Goal: Information Seeking & Learning: Learn about a topic

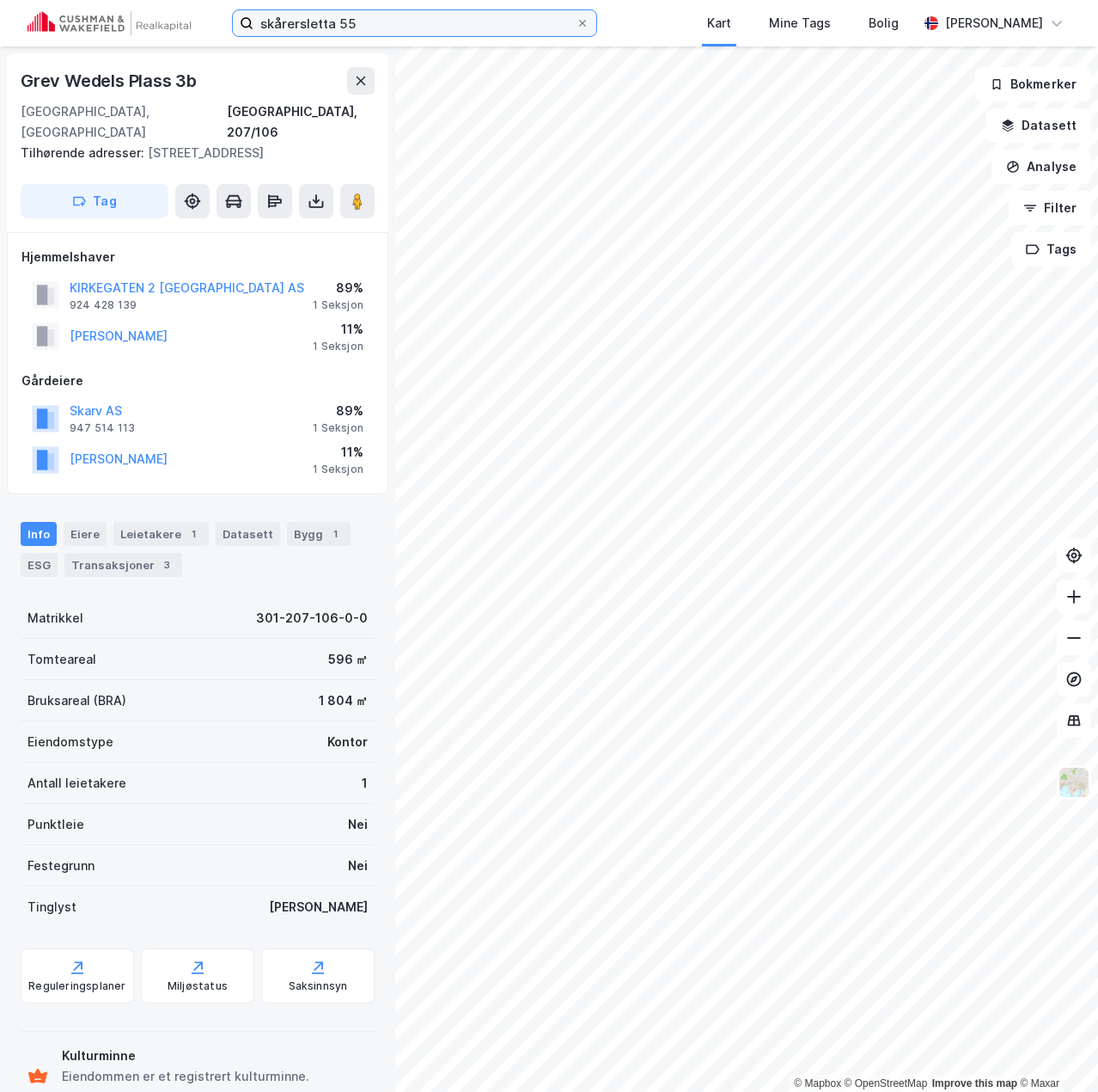
drag, startPoint x: 376, startPoint y: 25, endPoint x: 185, endPoint y: 25, distance: 191.0
click at [185, 25] on div "skårersletta 55 Kart Mine Tags Bolig [PERSON_NAME]" at bounding box center [549, 23] width 1098 height 46
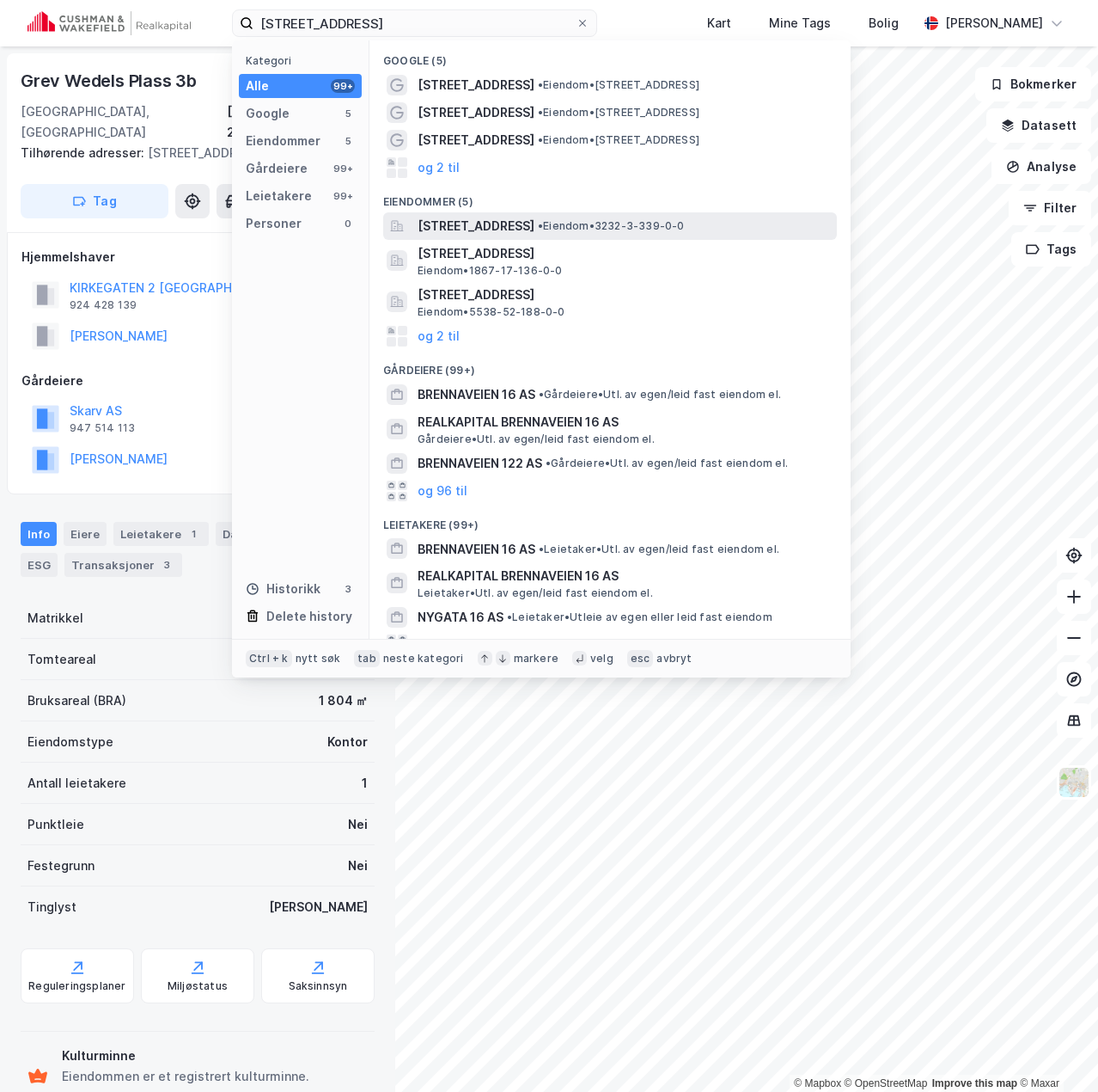
click at [468, 222] on span "[STREET_ADDRESS]" at bounding box center [476, 226] width 117 height 21
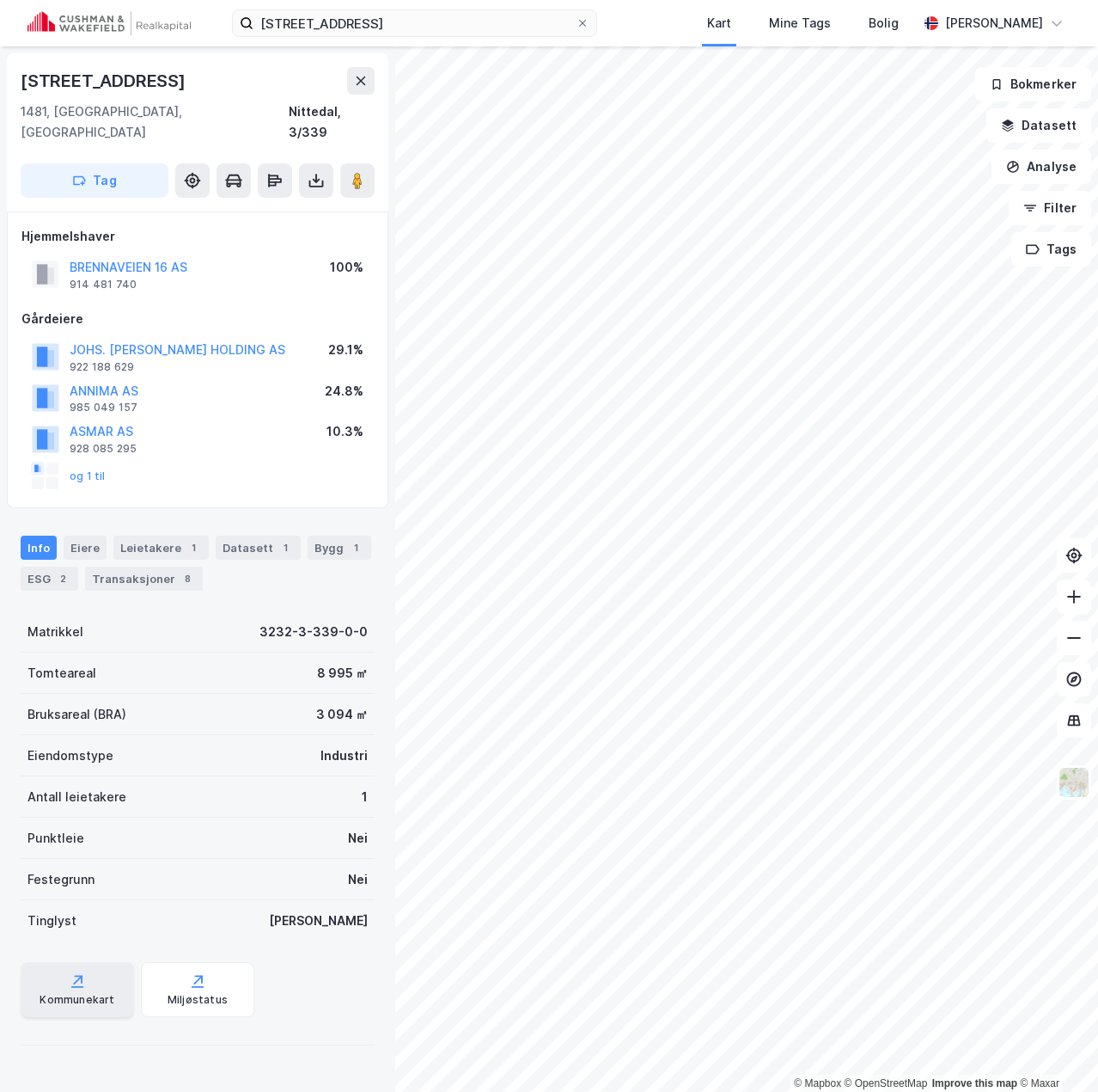
click at [68, 971] on div "Kommunekart" at bounding box center [77, 989] width 113 height 55
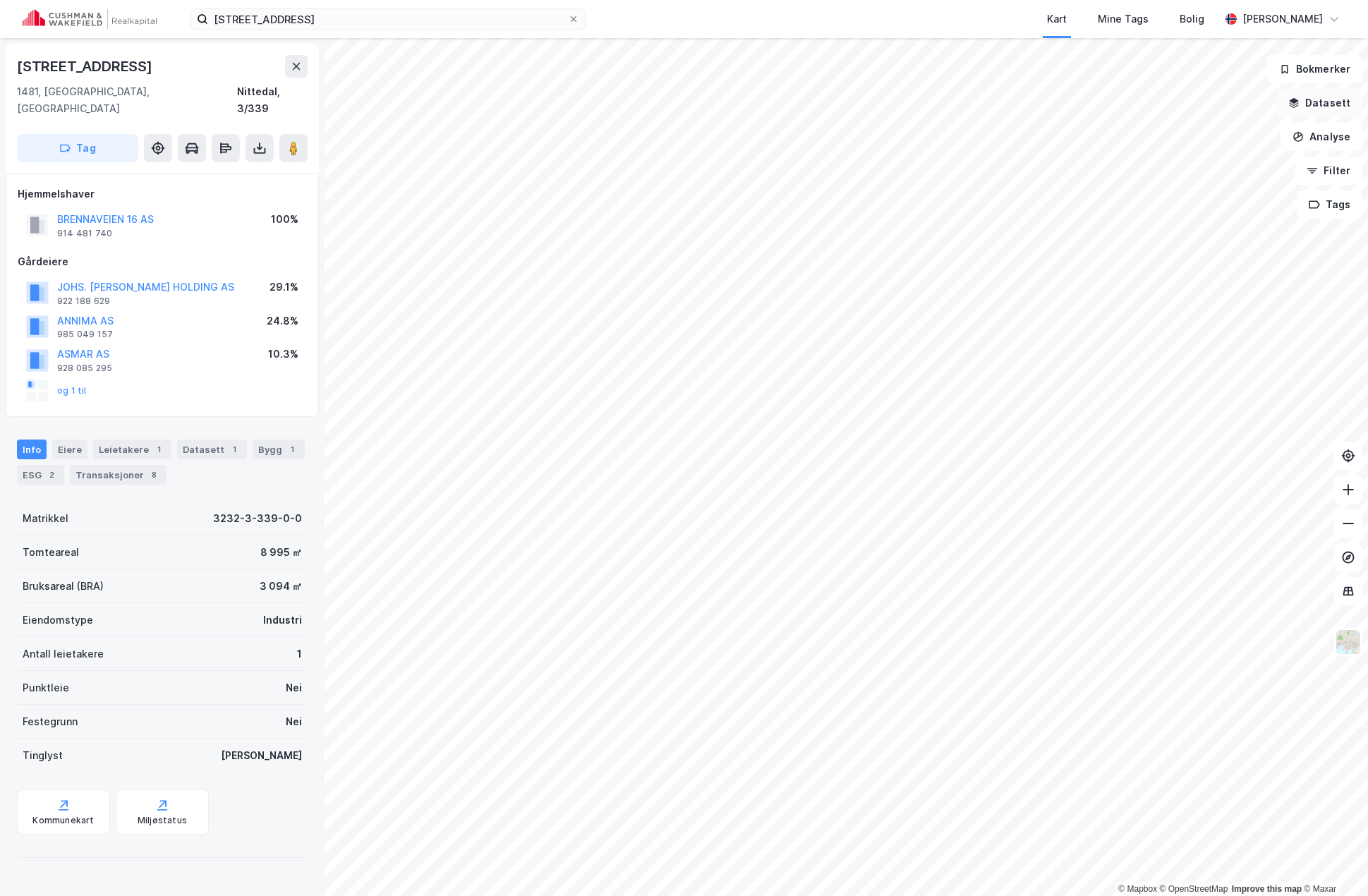
click at [901, 106] on button "Datasett" at bounding box center [1319, 103] width 86 height 28
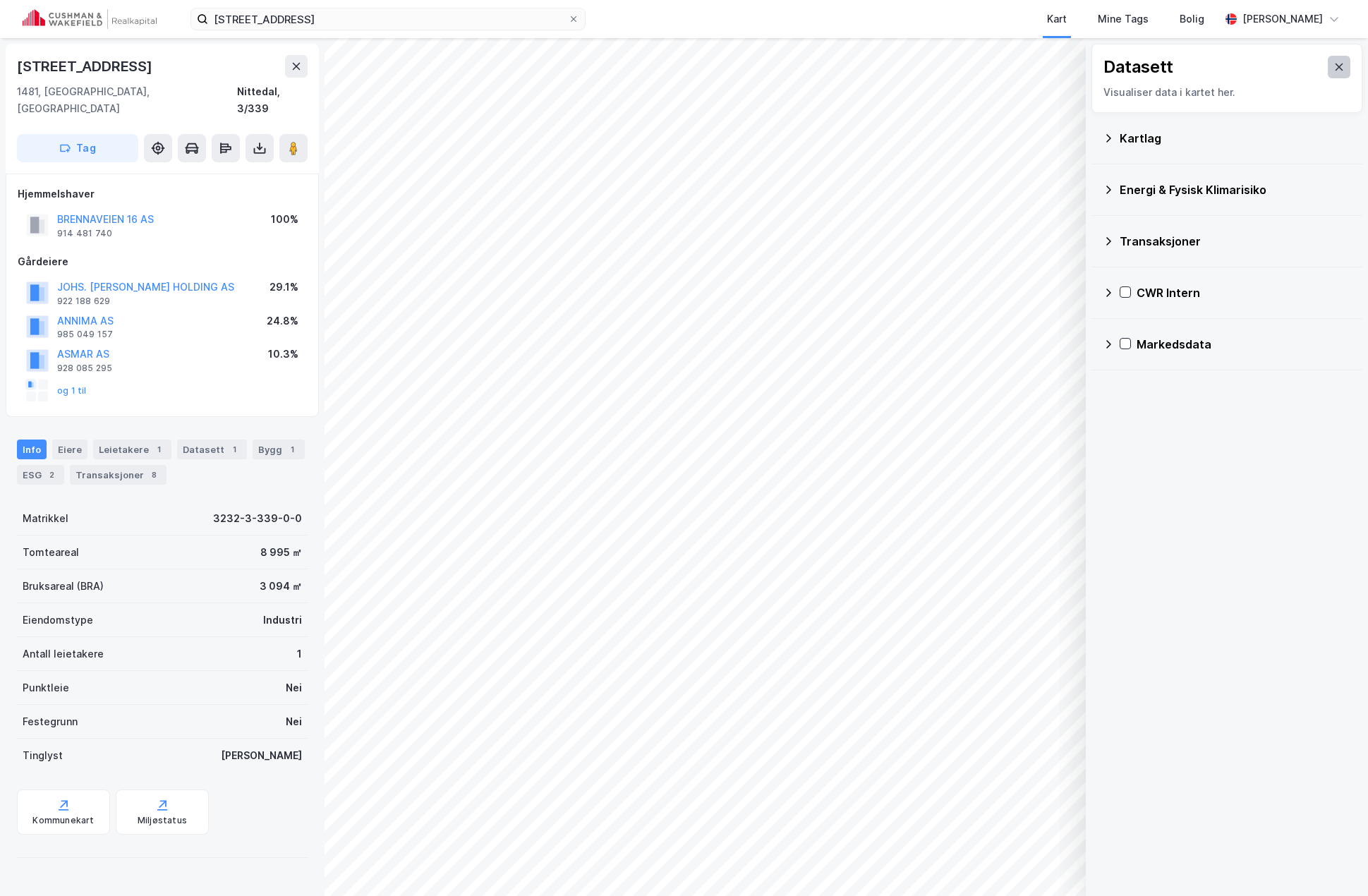
click at [901, 68] on button at bounding box center [1338, 67] width 22 height 22
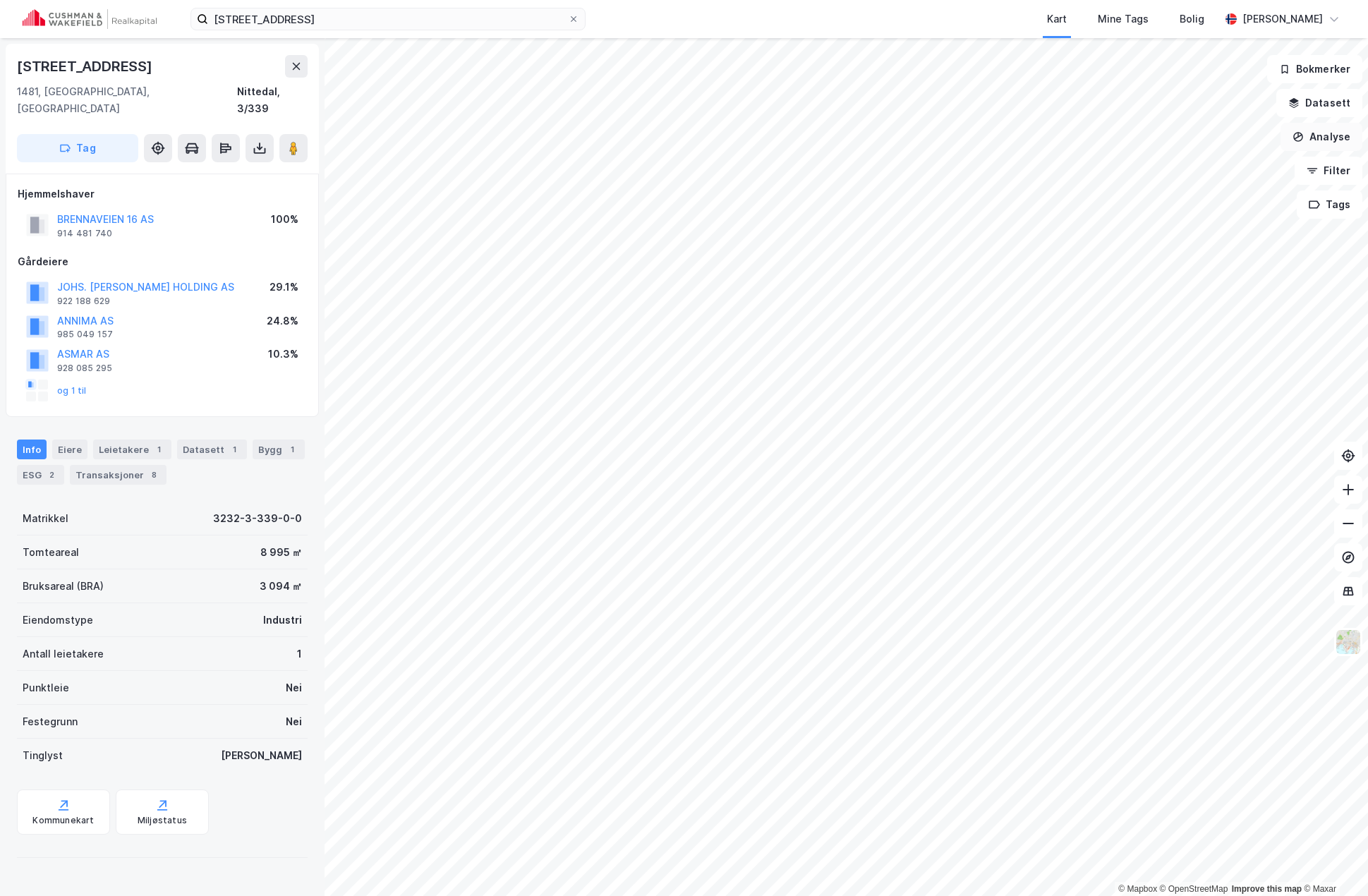
click at [901, 131] on icon "button" at bounding box center [1297, 137] width 11 height 11
click at [901, 105] on button "Datasett" at bounding box center [1319, 103] width 86 height 28
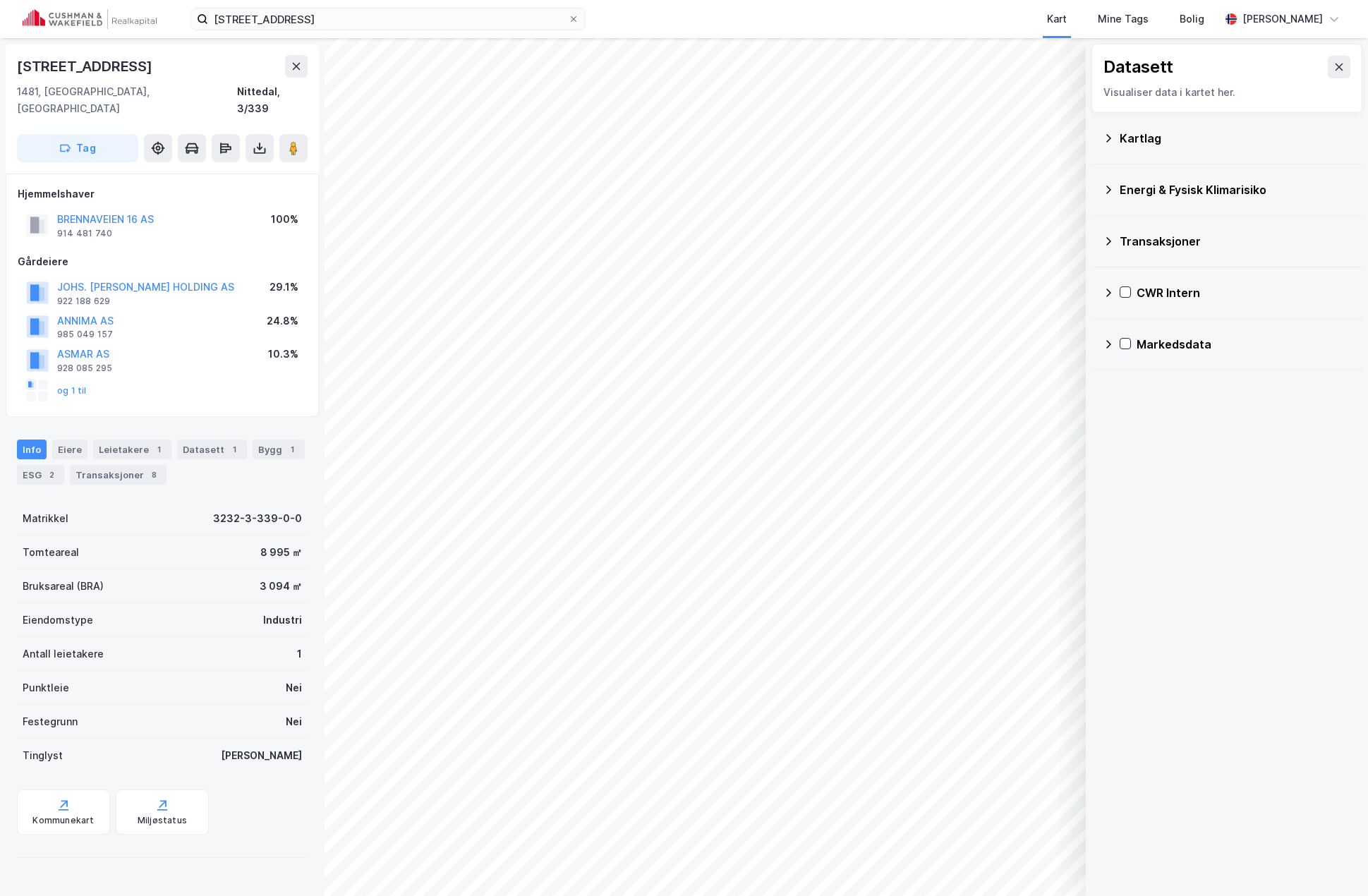
click at [901, 132] on div "Kartlag" at bounding box center [1235, 138] width 232 height 17
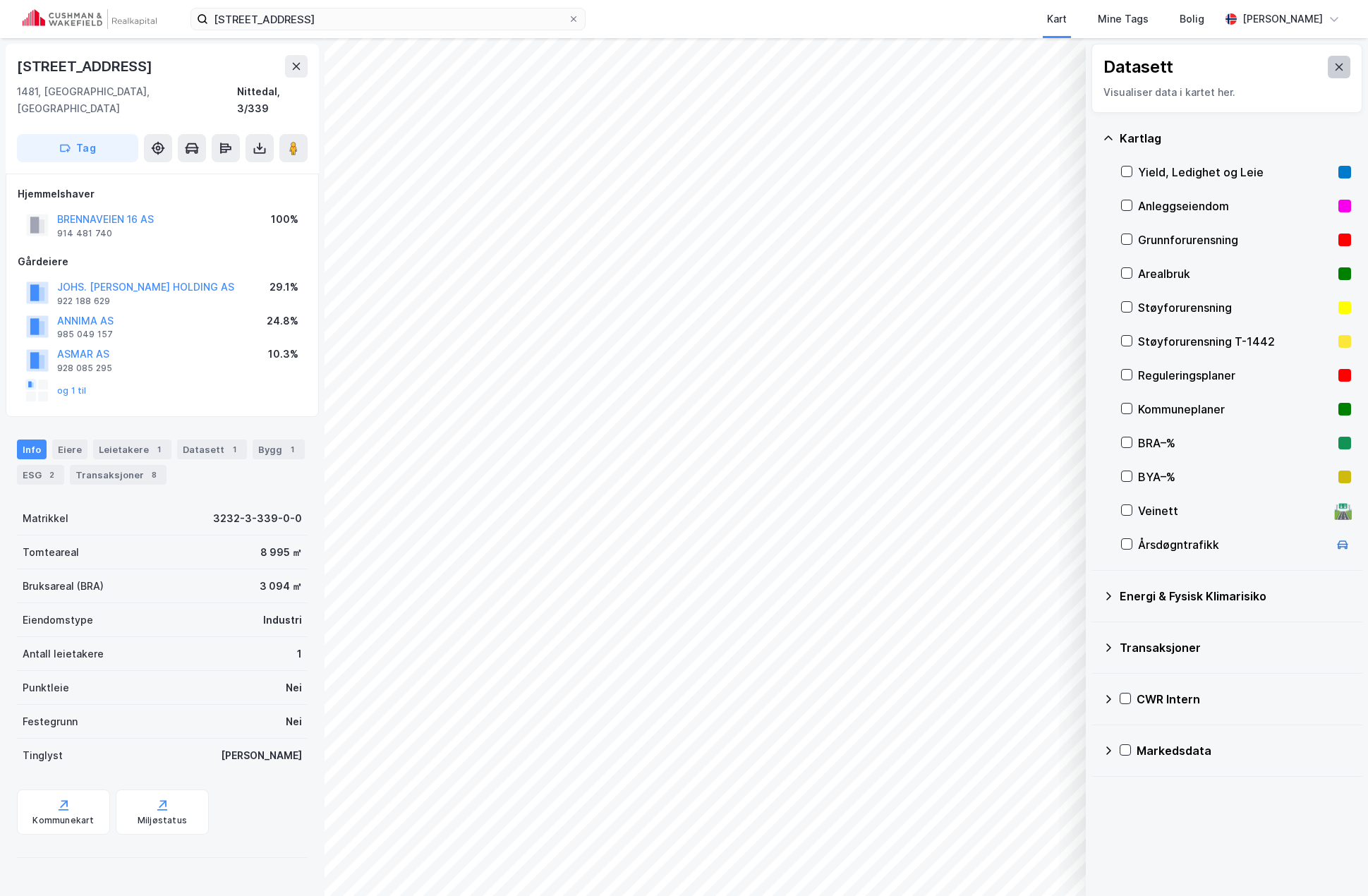
click at [901, 66] on button at bounding box center [1338, 67] width 22 height 22
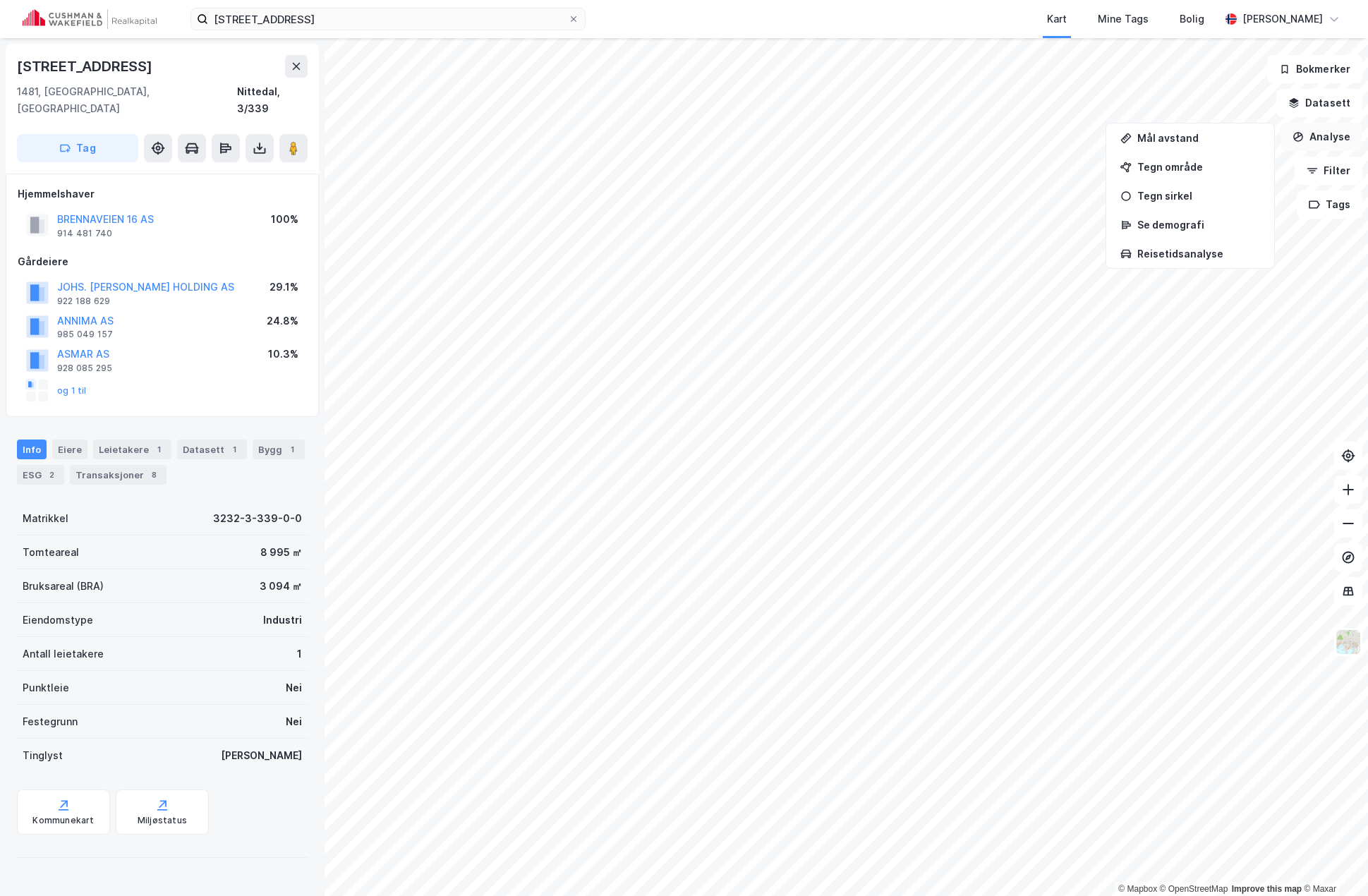
click at [901, 135] on button "Analyse" at bounding box center [1321, 137] width 82 height 28
click at [901, 169] on button "Filter" at bounding box center [1328, 171] width 68 height 28
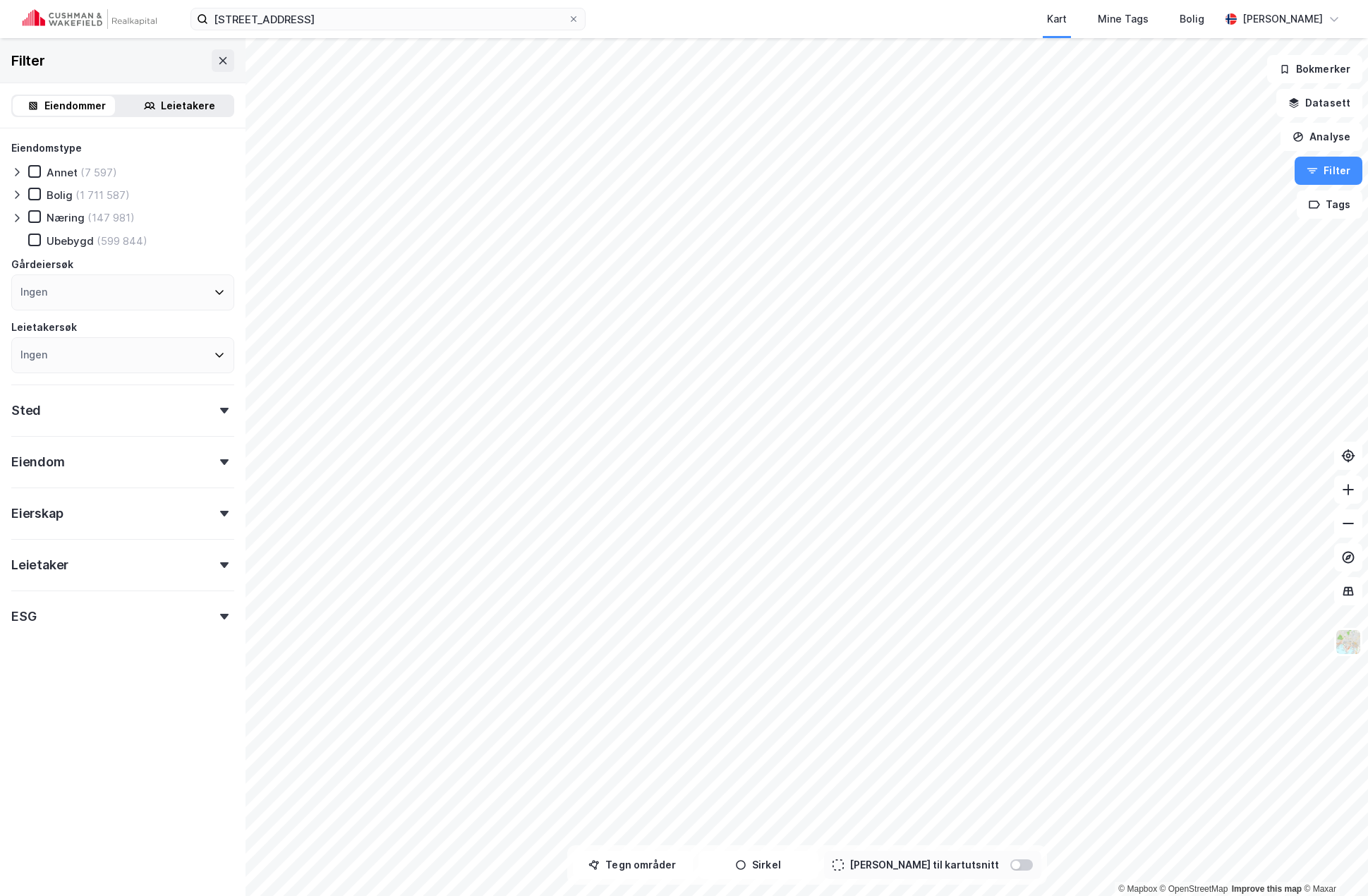
click at [19, 219] on icon at bounding box center [16, 218] width 11 height 11
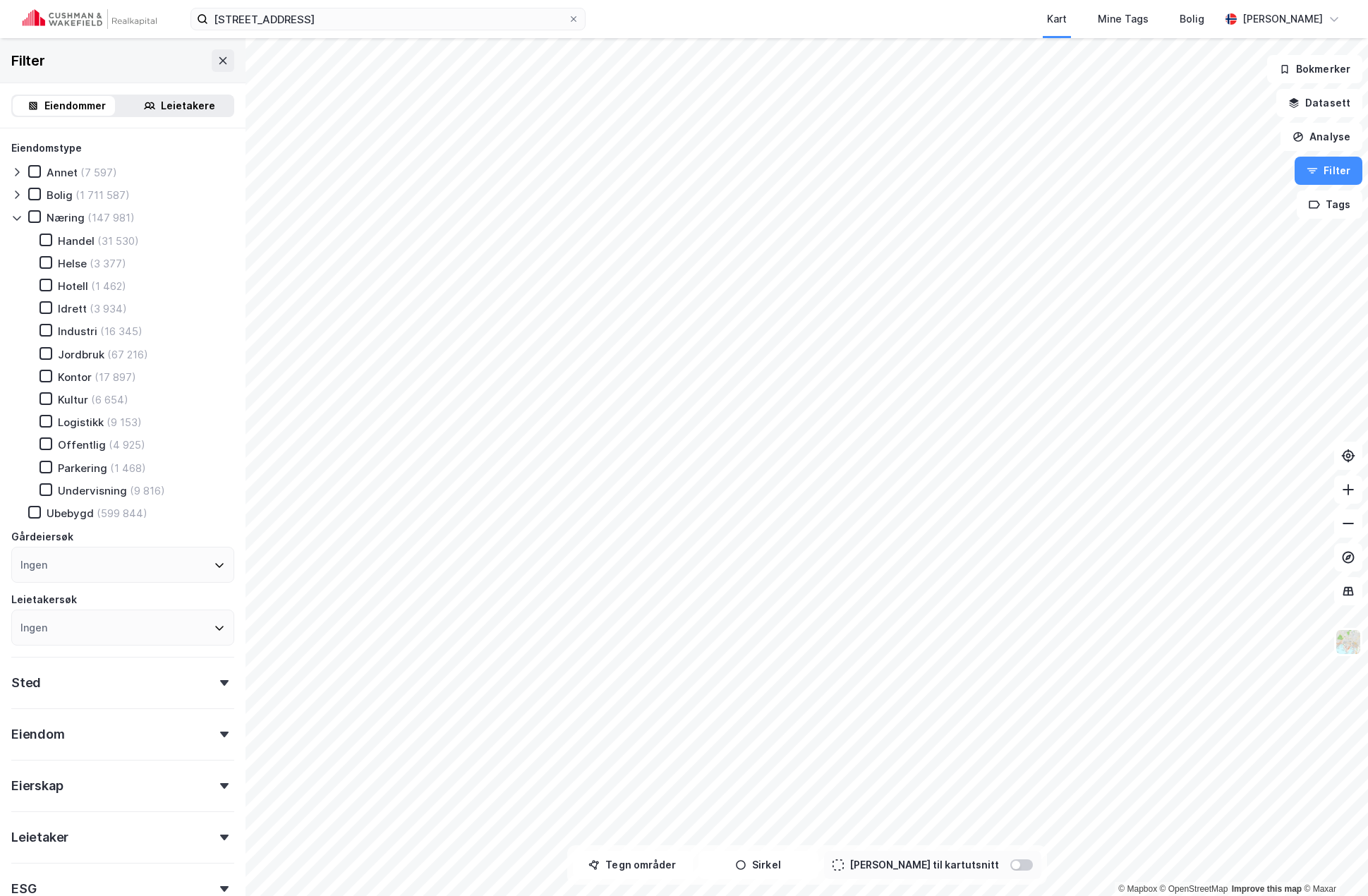
click at [16, 214] on icon at bounding box center [16, 218] width 11 height 11
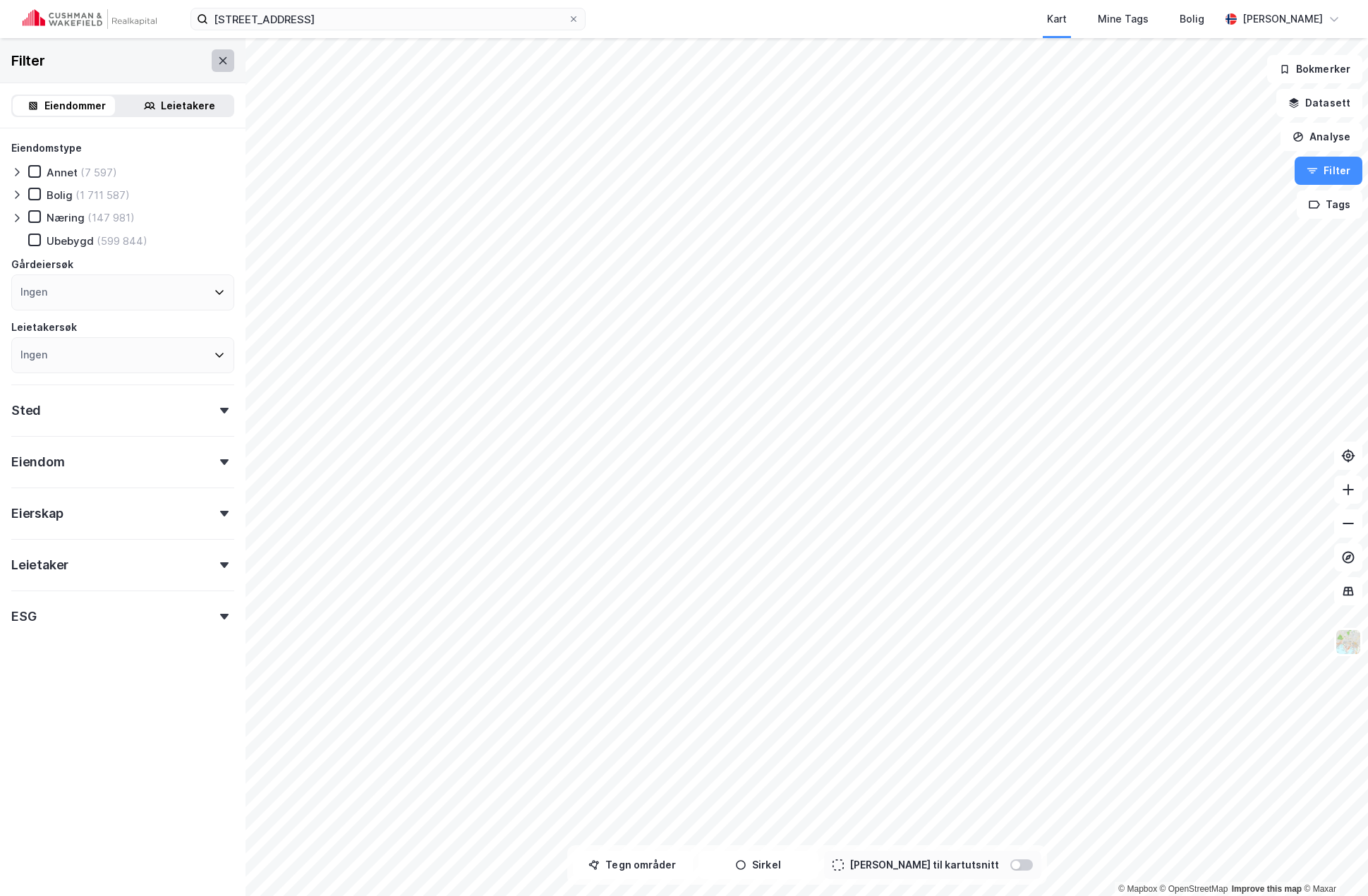
click at [217, 59] on icon at bounding box center [223, 60] width 11 height 11
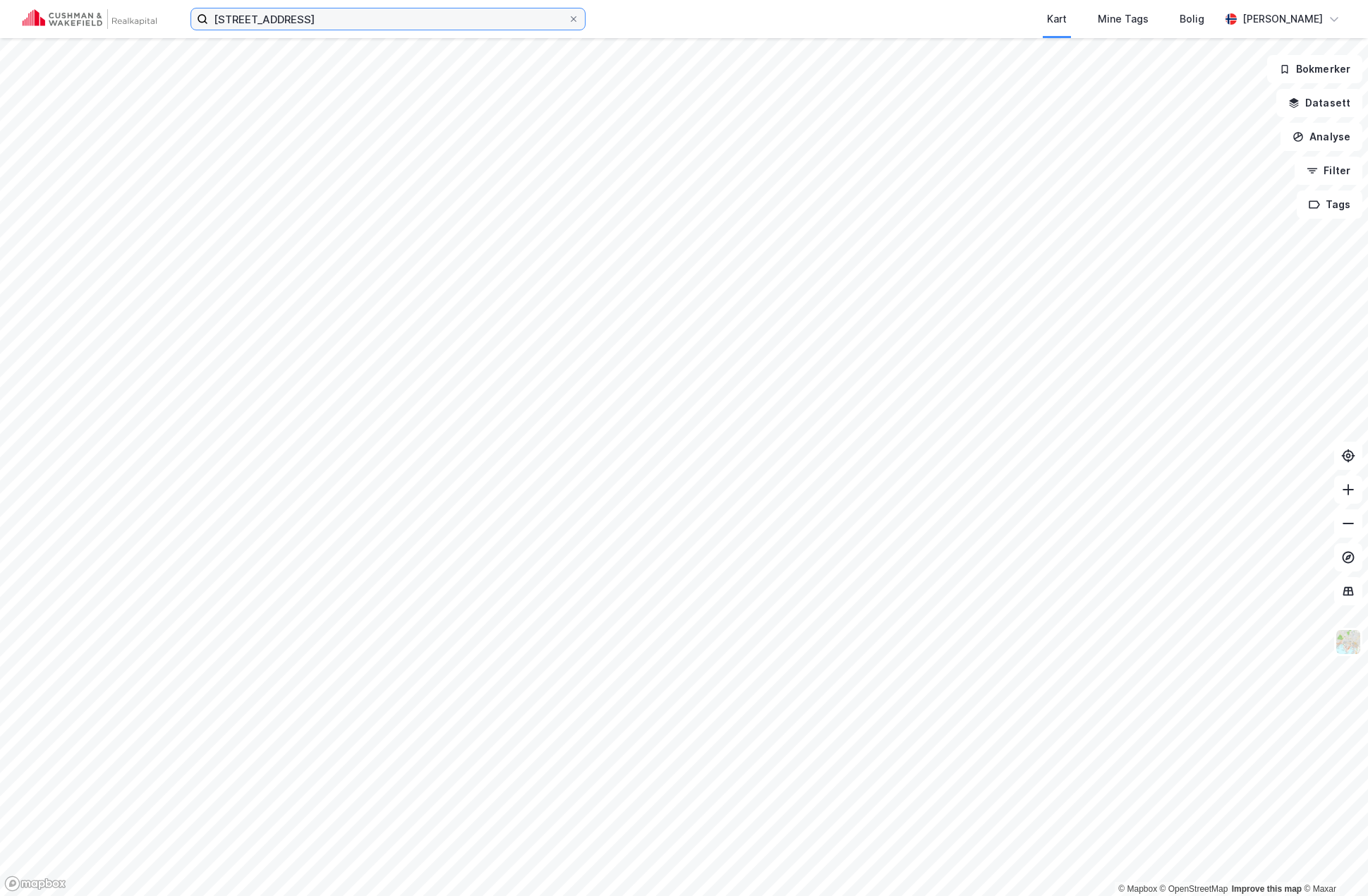
drag, startPoint x: 300, startPoint y: 20, endPoint x: 155, endPoint y: 19, distance: 145.0
click at [155, 19] on div "brennaveien 16 Kart Mine Tags Bolig [PERSON_NAME]" at bounding box center [684, 19] width 1368 height 38
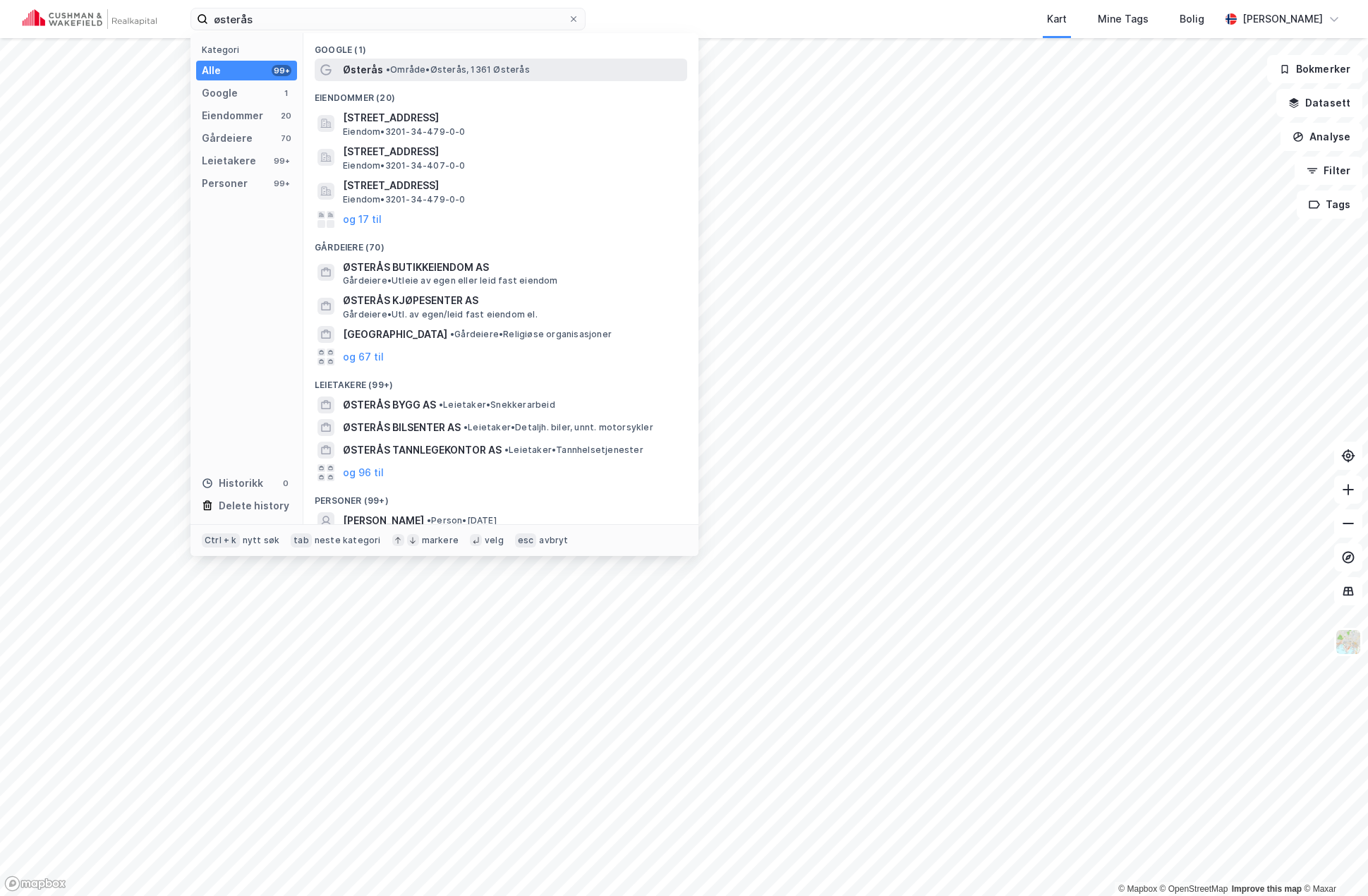
click at [419, 73] on span "• Område • [GEOGRAPHIC_DATA], 1361 [GEOGRAPHIC_DATA]" at bounding box center [458, 69] width 144 height 11
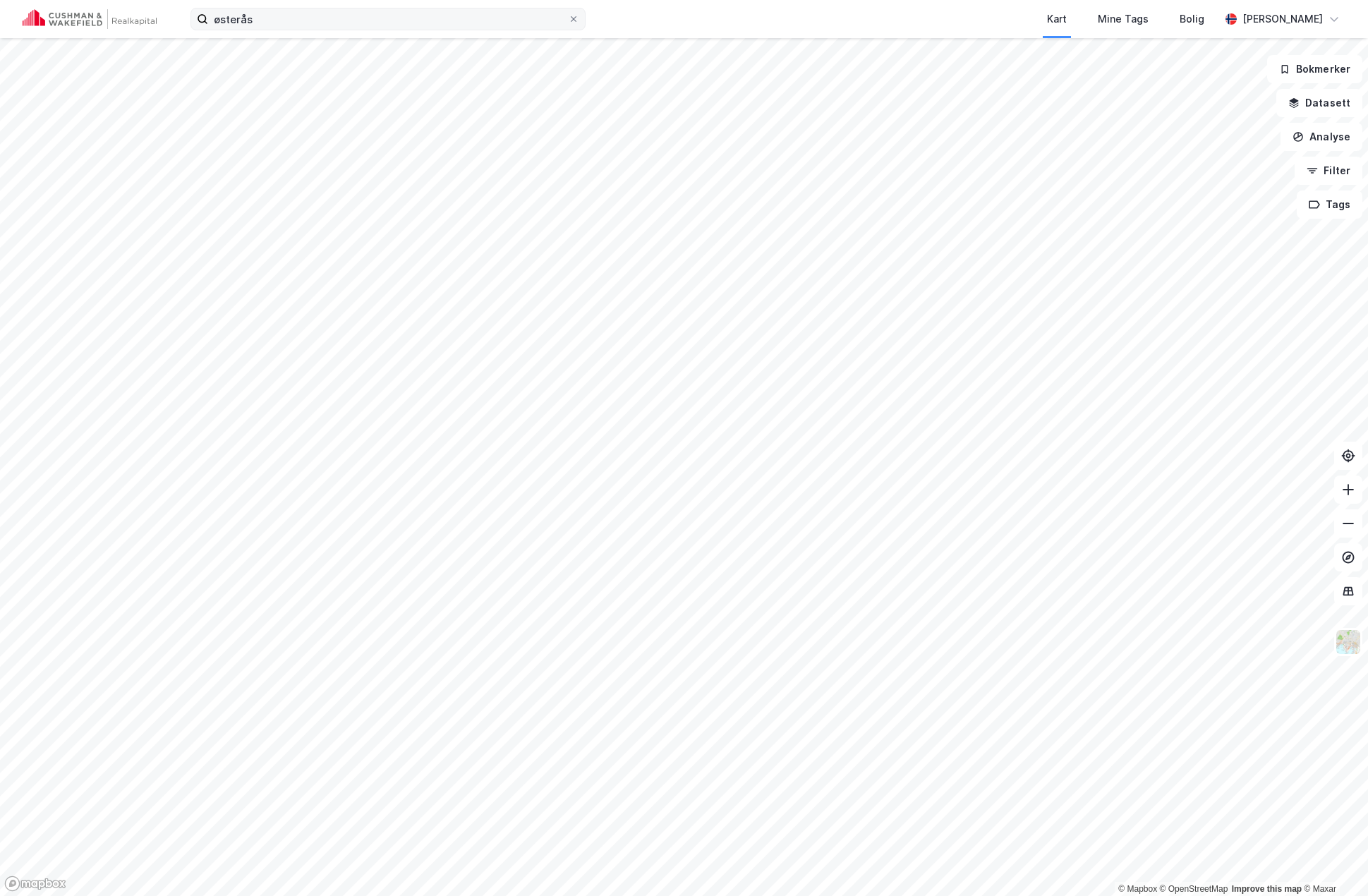
click at [347, 30] on div "østerås Kart Mine Tags Bolig [PERSON_NAME]" at bounding box center [684, 19] width 1368 height 38
click at [346, 27] on input "østerås" at bounding box center [387, 19] width 360 height 22
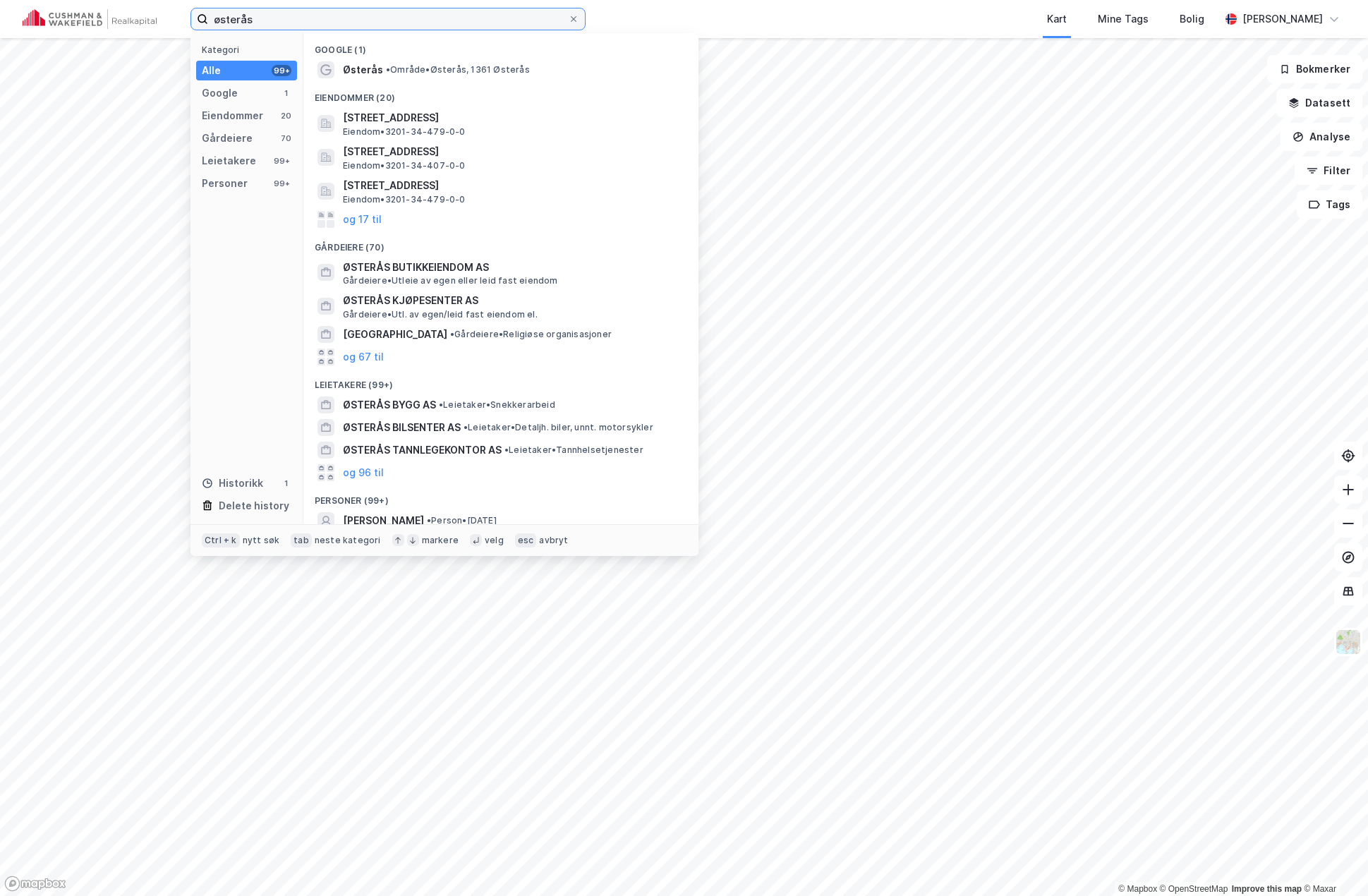
drag, startPoint x: 344, startPoint y: 24, endPoint x: 180, endPoint y: 22, distance: 164.0
click at [180, 22] on div "østerås Kategori Alle 99+ Google 1 Eiendommer 20 Gårdeiere 70 Leietakere 99+ Pe…" at bounding box center [684, 19] width 1368 height 38
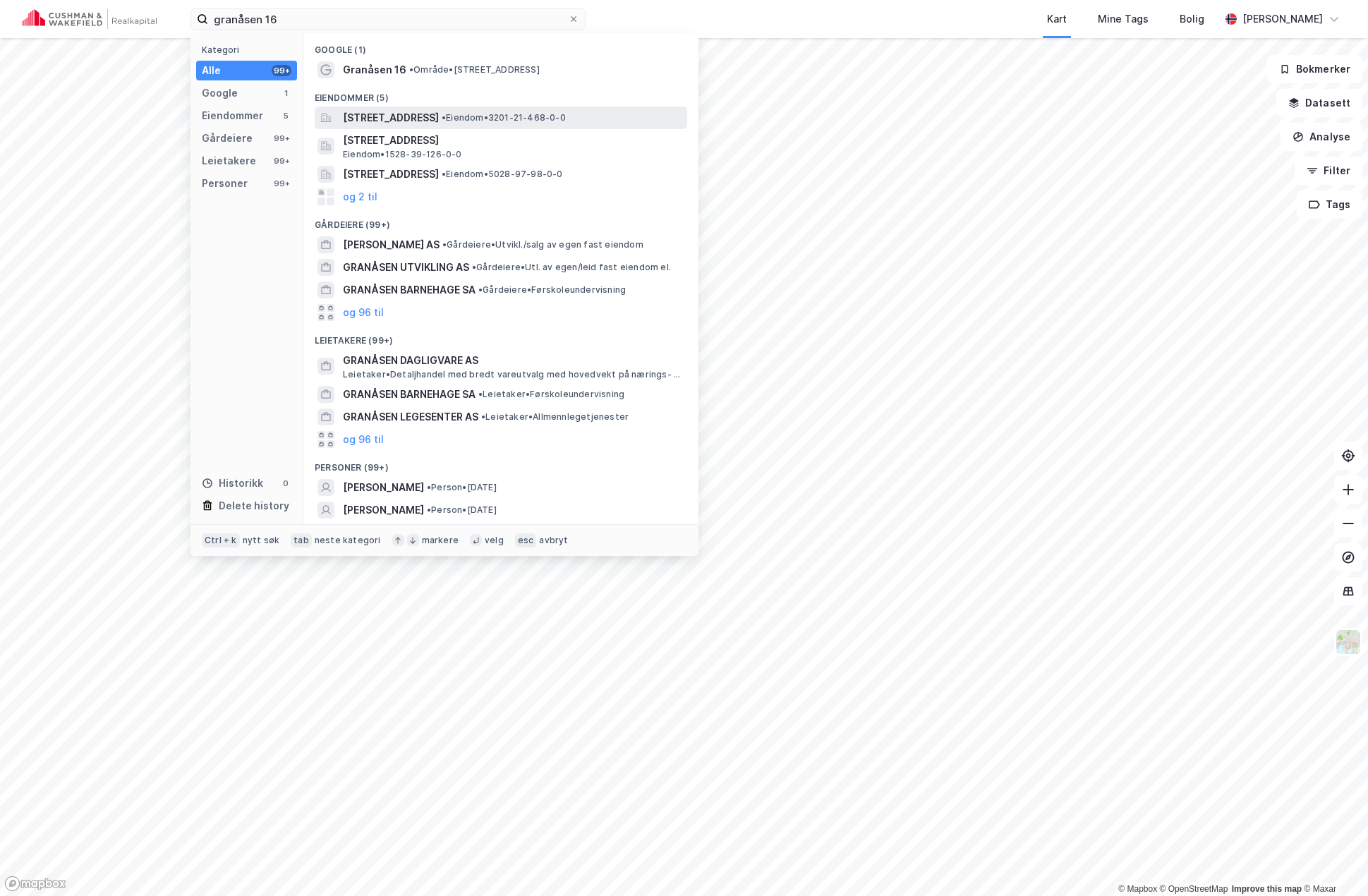
click at [439, 120] on span "[STREET_ADDRESS]" at bounding box center [390, 117] width 96 height 17
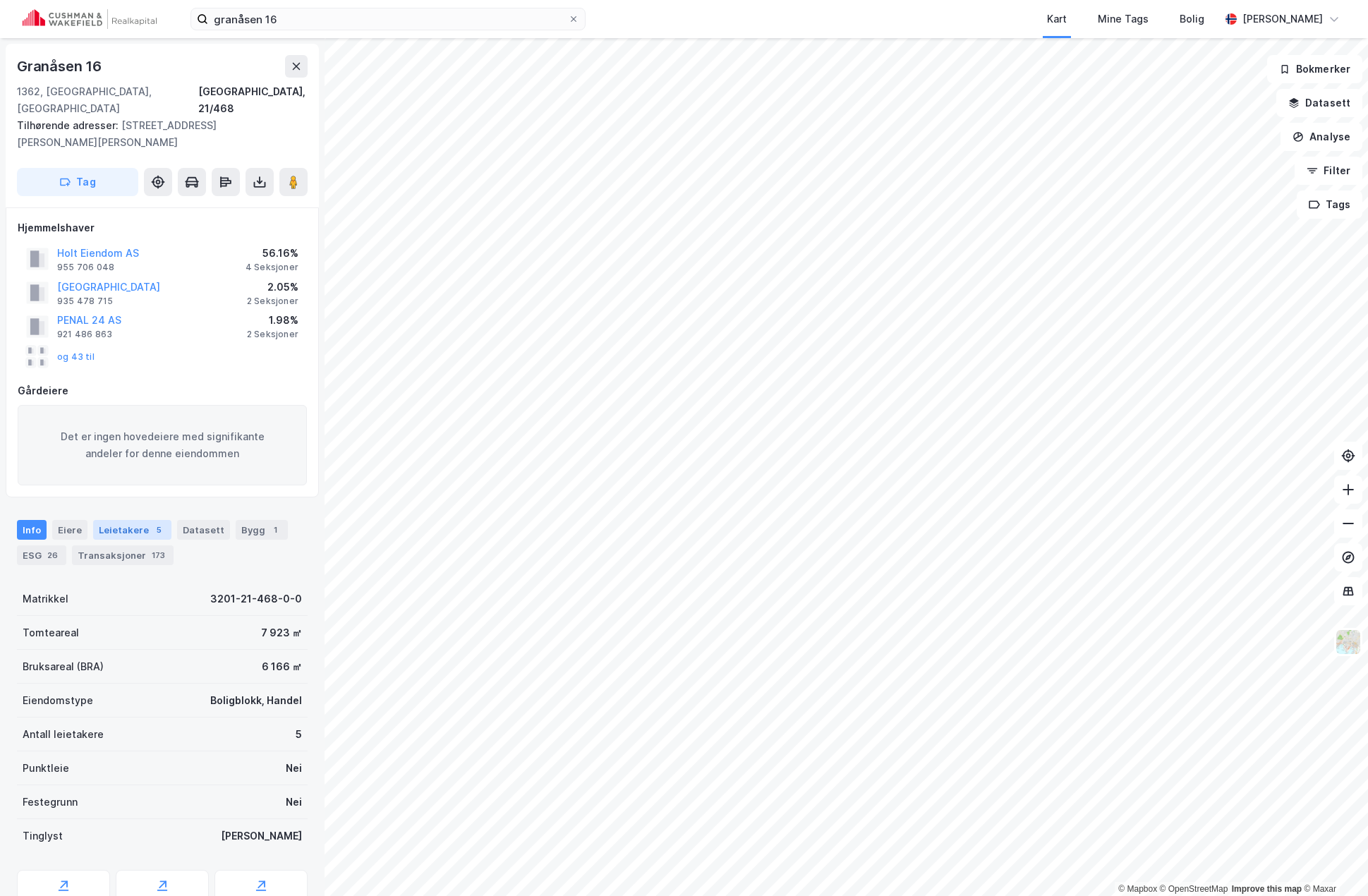
click at [131, 520] on div "Leietakere 5" at bounding box center [131, 529] width 78 height 20
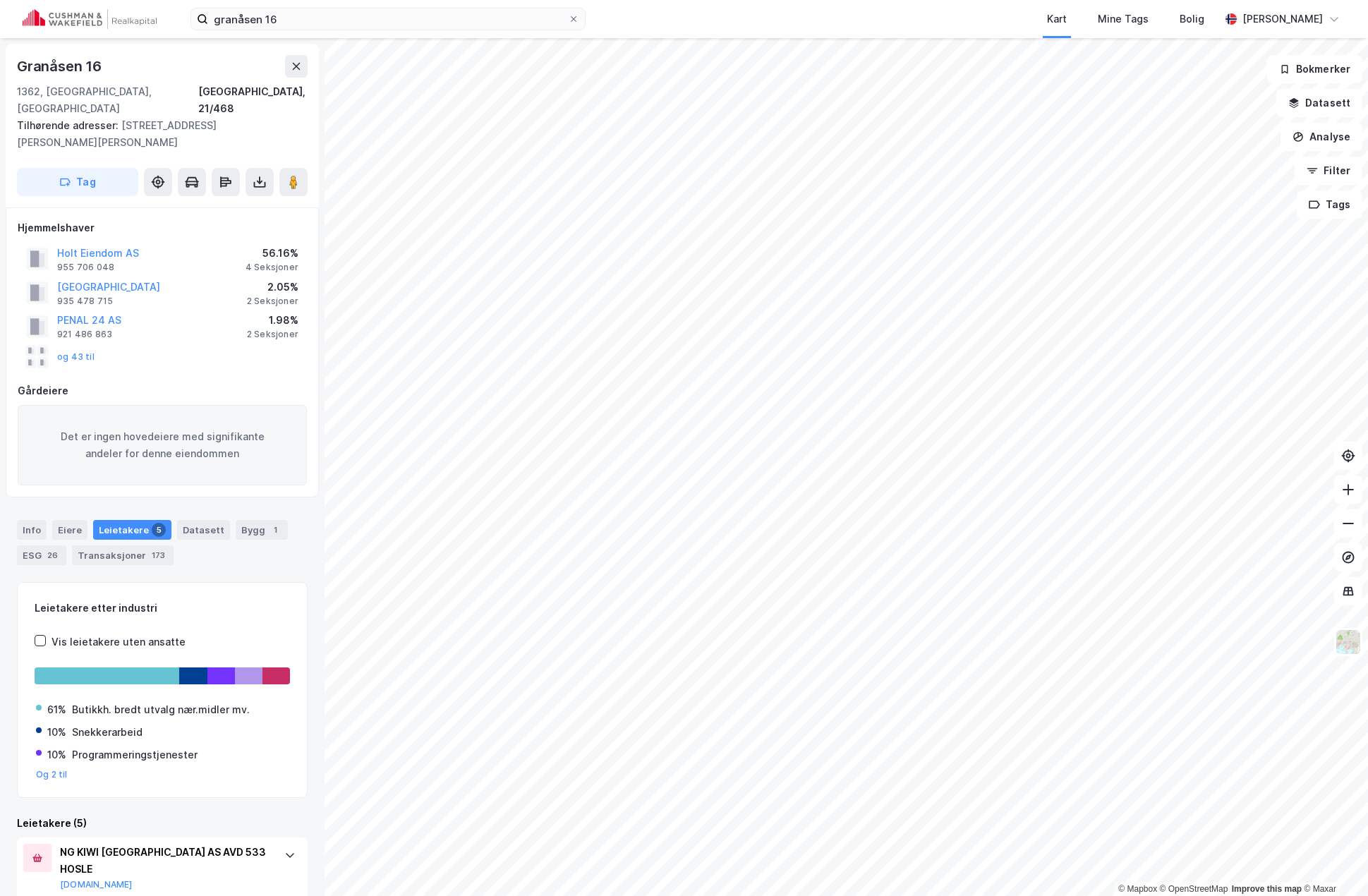
scroll to position [71, 0]
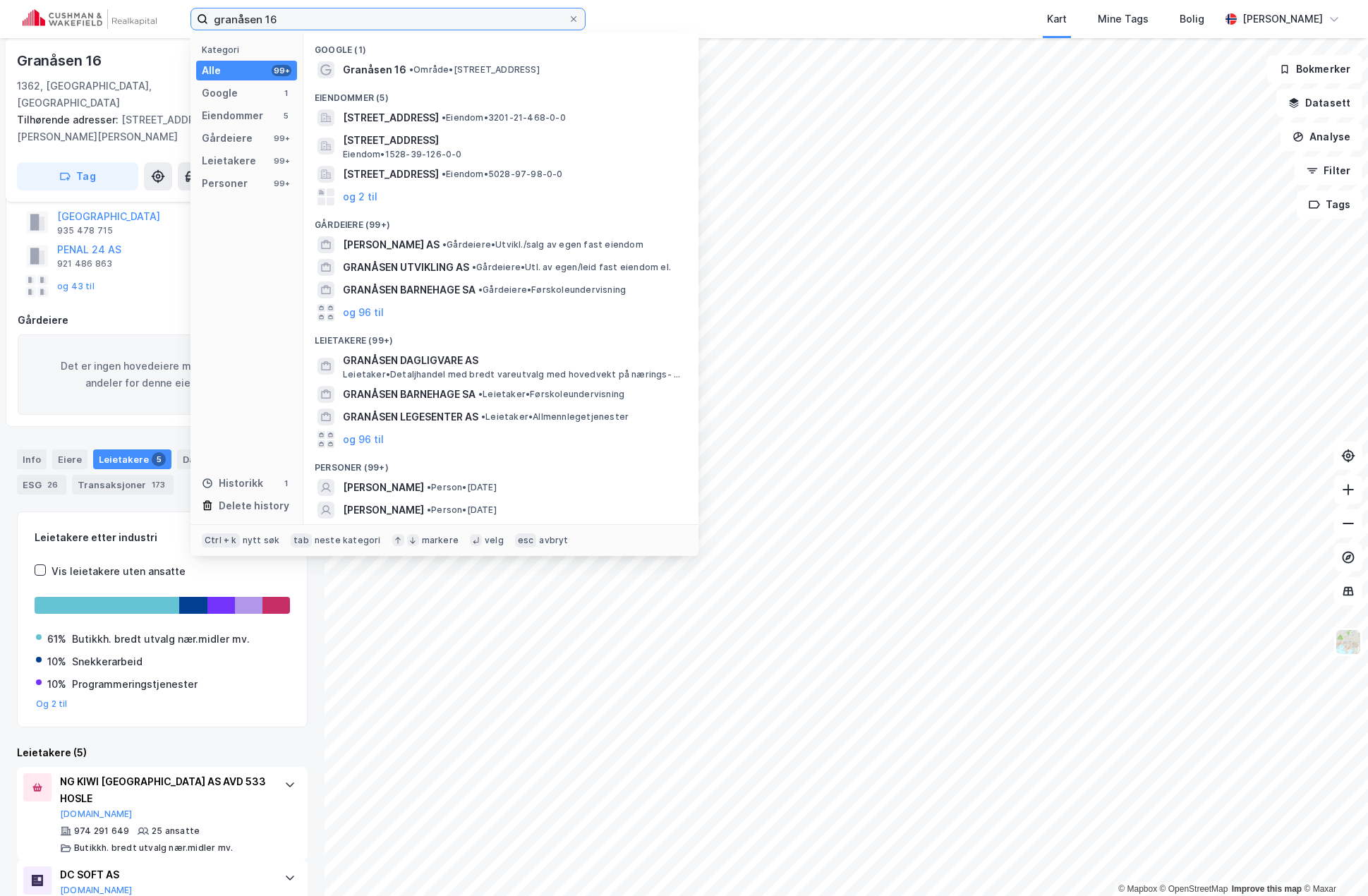
drag, startPoint x: 395, startPoint y: 24, endPoint x: 77, endPoint y: 19, distance: 318.0
click at [77, 19] on div "granåsen 16 Kategori Alle 99+ Google 1 Eiendommer 5 Gårdeiere 99+ Leietakere 99…" at bounding box center [684, 19] width 1368 height 38
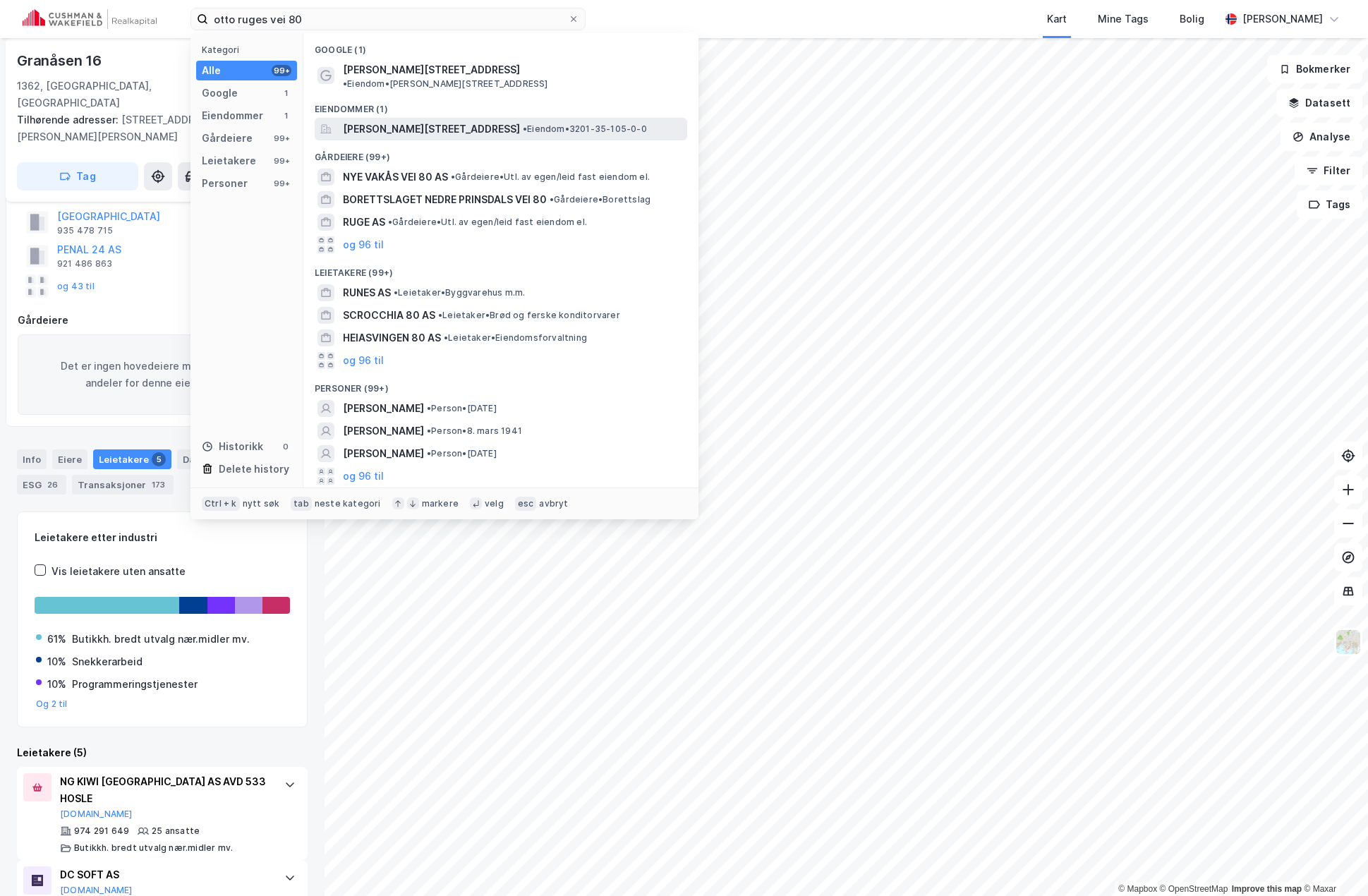
click at [398, 121] on span "[PERSON_NAME][STREET_ADDRESS]" at bounding box center [431, 129] width 177 height 17
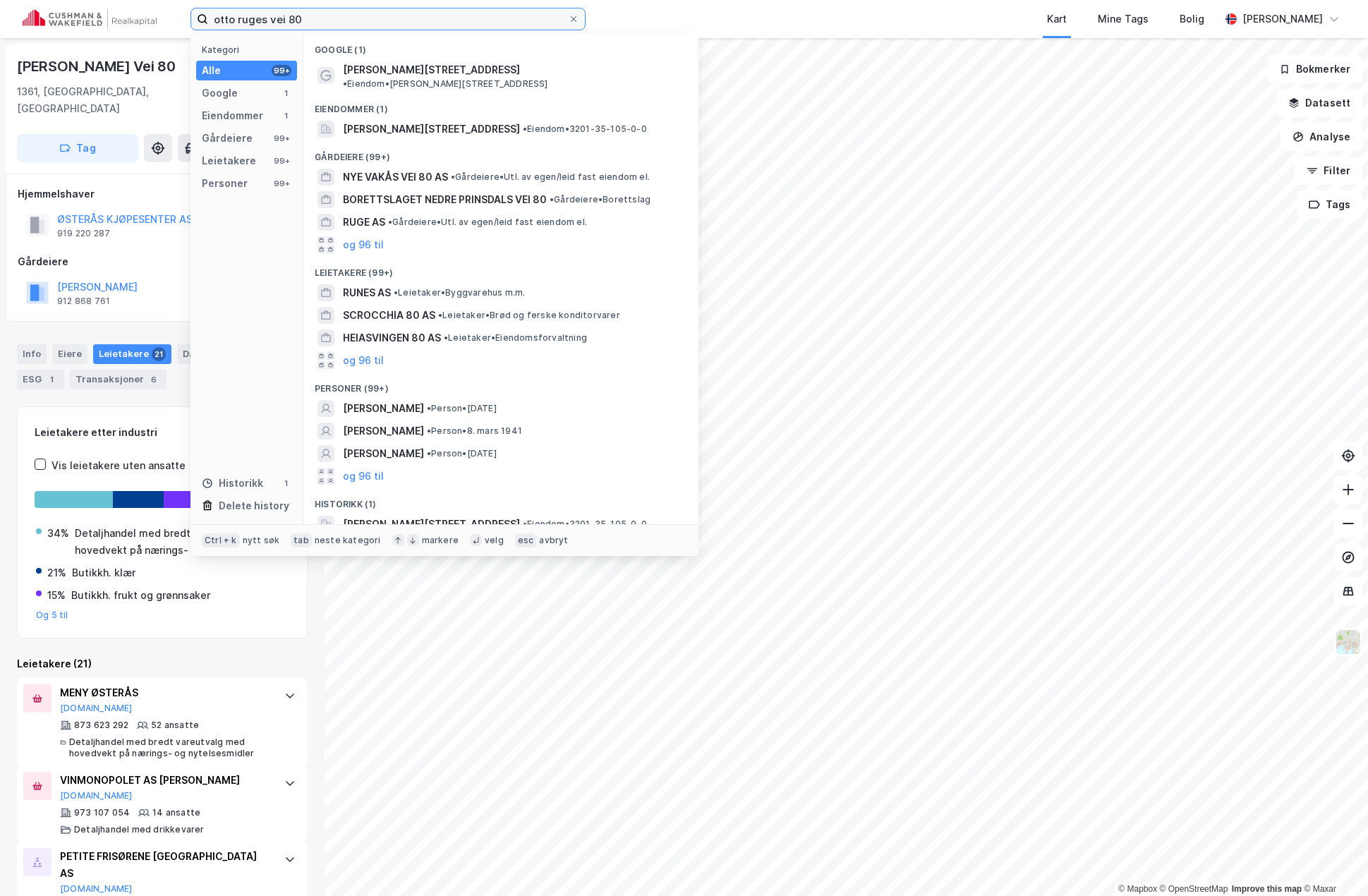
drag, startPoint x: 329, startPoint y: 22, endPoint x: -56, endPoint y: -2, distance: 385.7
click at [0, 0] on html "otto ruges vei 80 Kategori Alle 99+ Google 1 Eiendommer 1 Gårdeiere 99+ Leietak…" at bounding box center [684, 448] width 1368 height 896
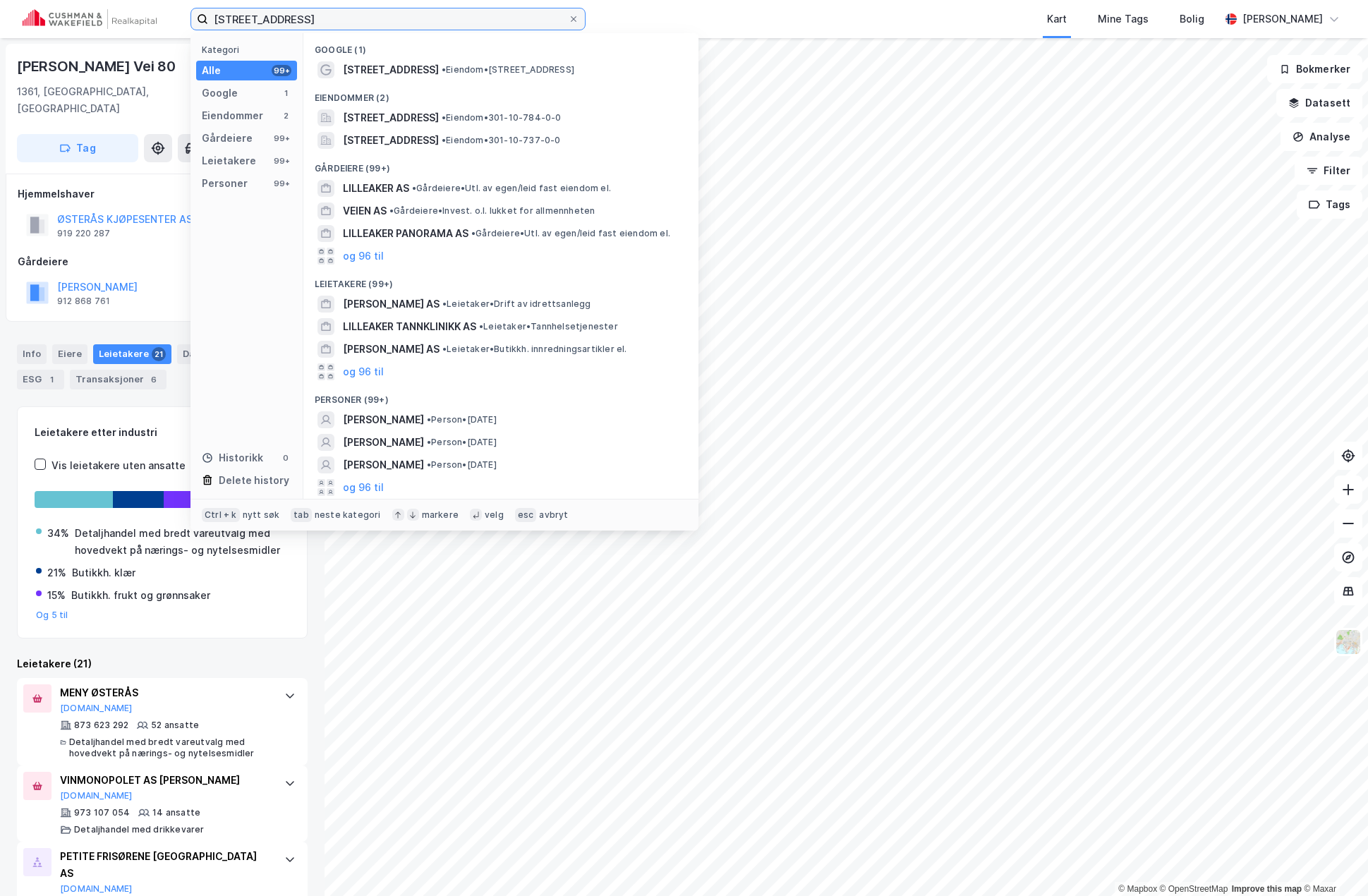
click at [256, 22] on input "[STREET_ADDRESS]" at bounding box center [387, 19] width 360 height 22
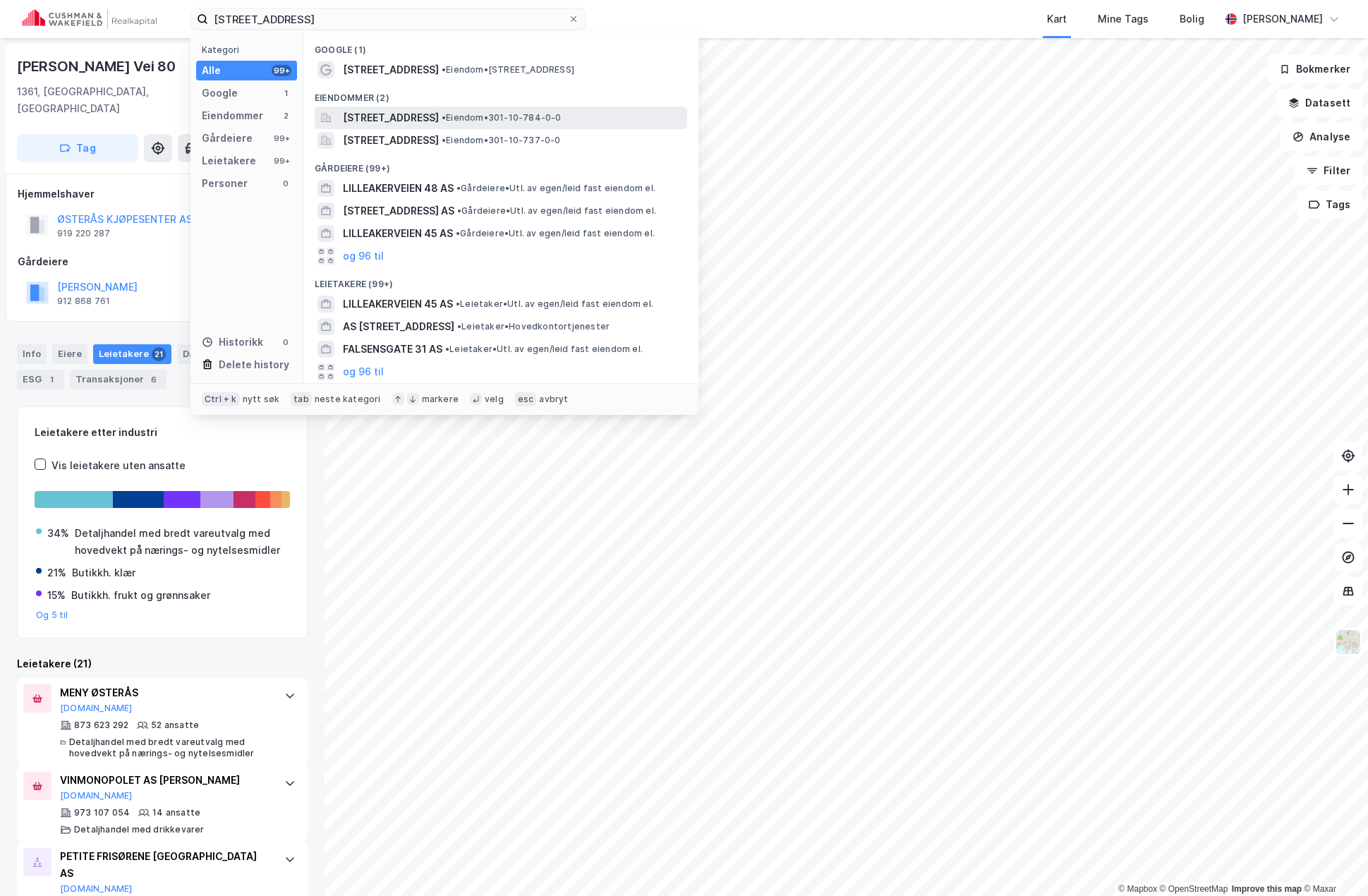
click at [424, 115] on span "[STREET_ADDRESS]" at bounding box center [390, 117] width 96 height 17
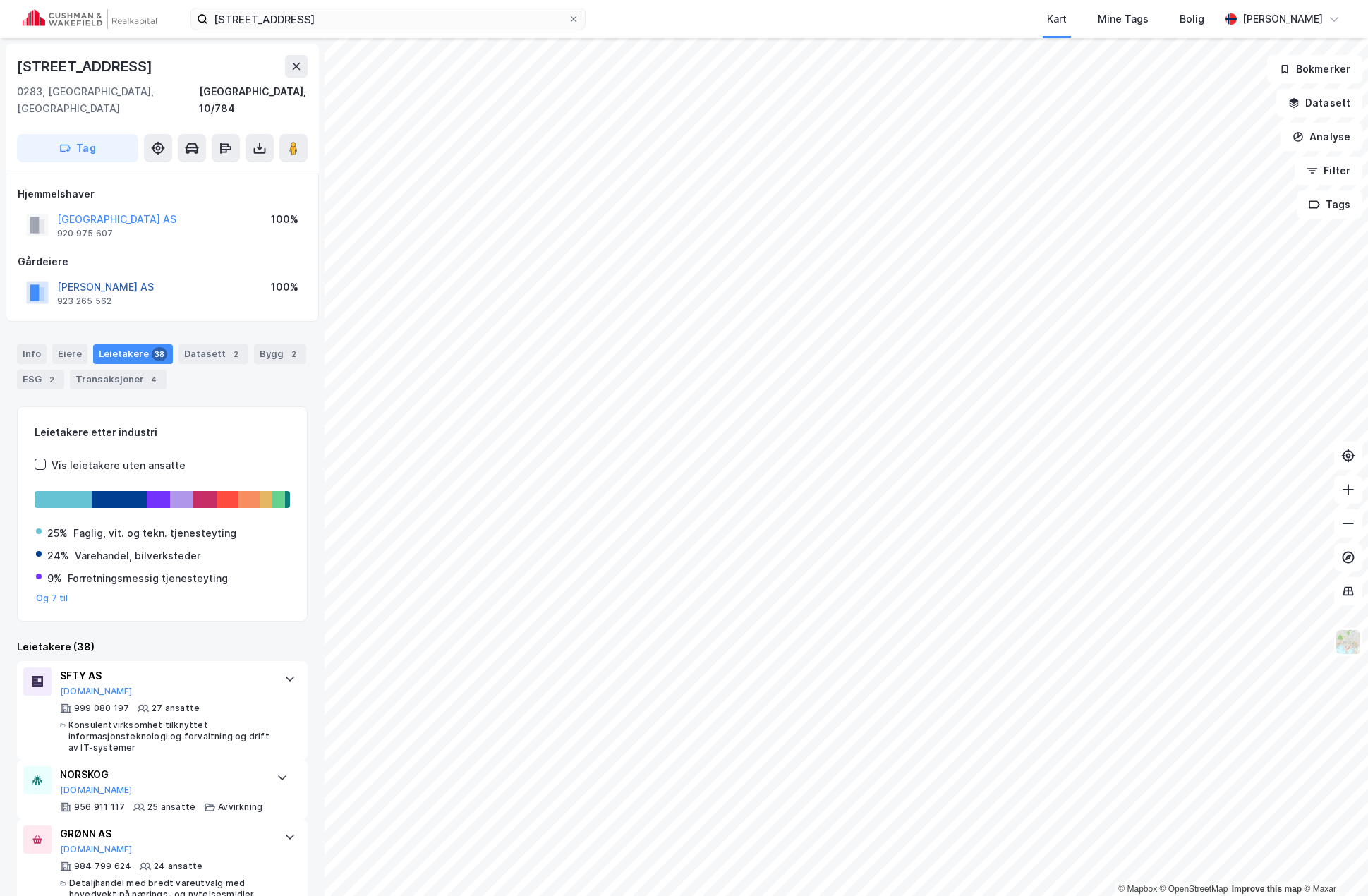
click at [0, 0] on button "[PERSON_NAME] AS" at bounding box center [0, 0] width 0 height 0
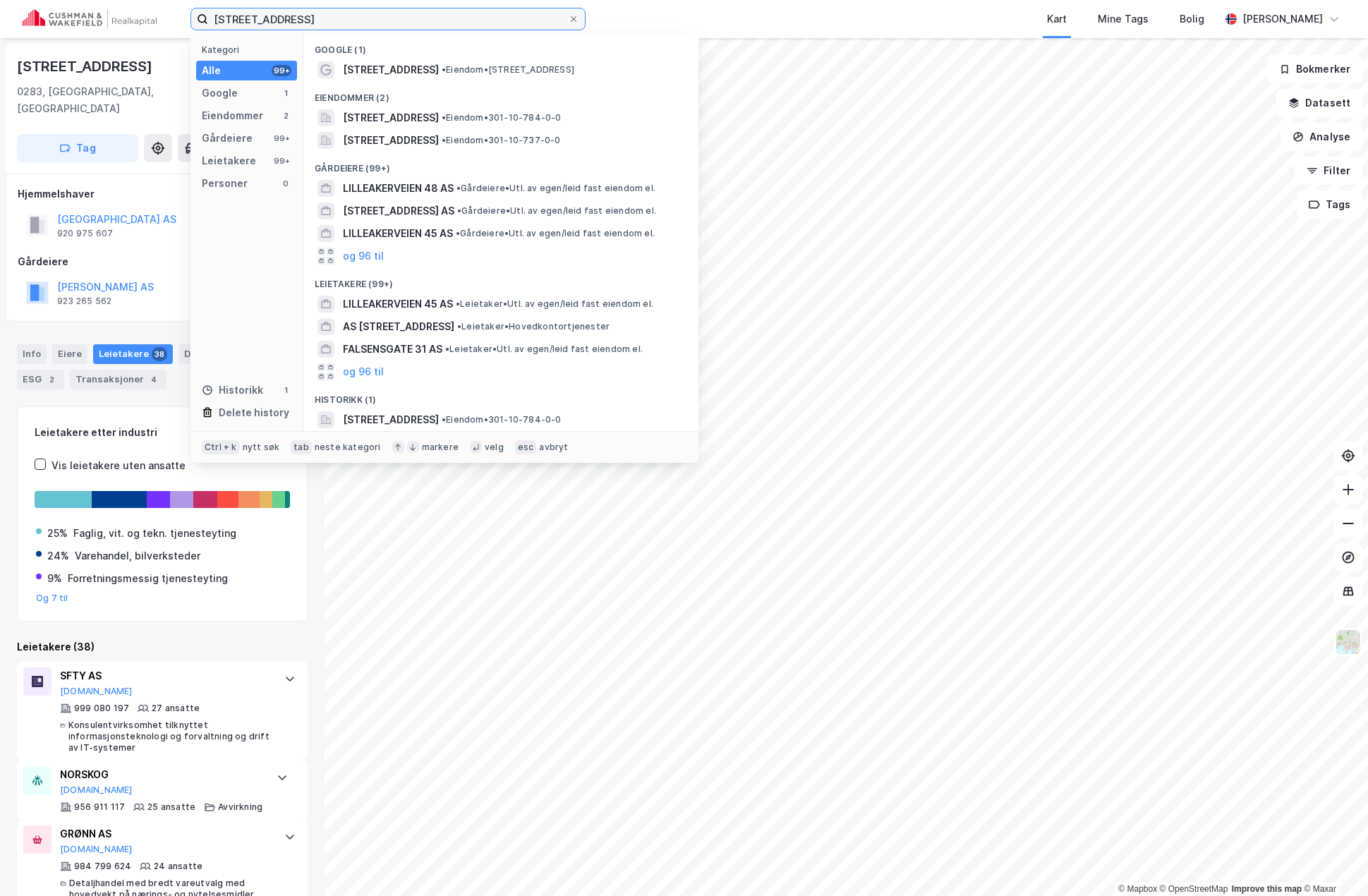
drag, startPoint x: 333, startPoint y: 19, endPoint x: 62, endPoint y: 5, distance: 271.4
click at [64, 5] on div "[STREET_ADDRESS] Kategori Alle 99+ Google 1 Eiendommer 2 Gårdeiere 99+ Leietake…" at bounding box center [684, 19] width 1368 height 38
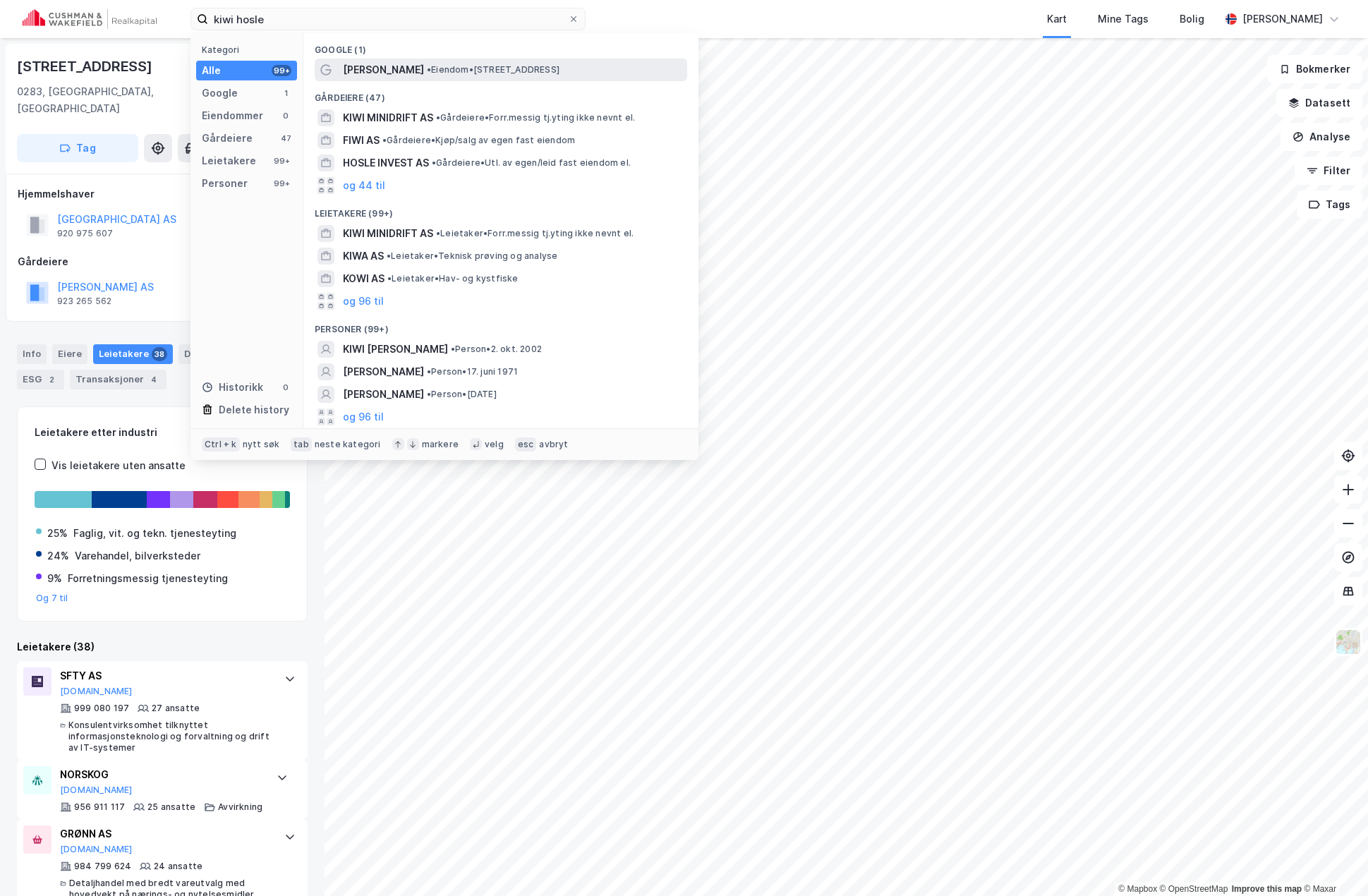
click at [427, 67] on span "•" at bounding box center [429, 69] width 4 height 10
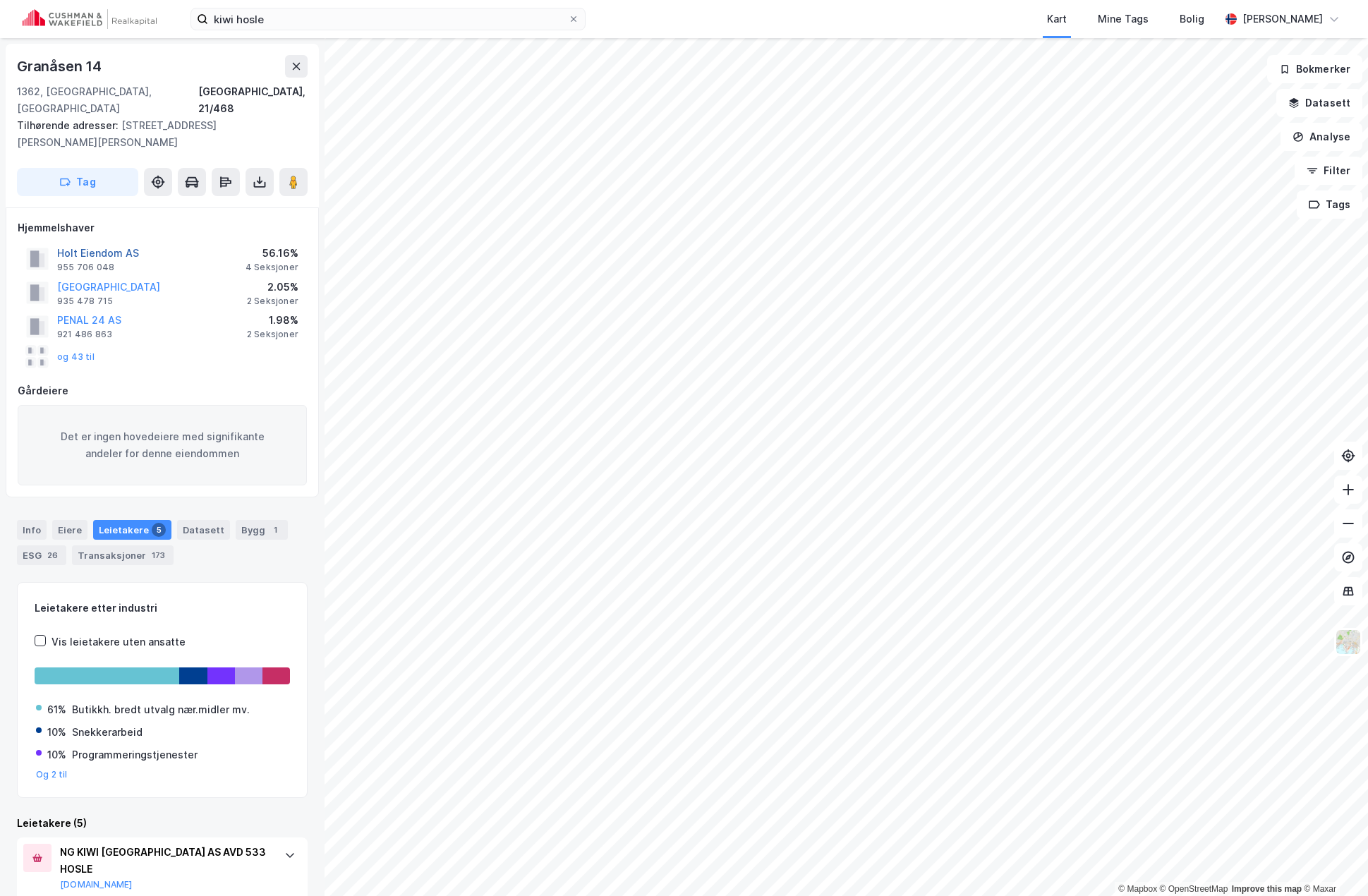
click at [0, 0] on button "Holt Eiendom AS" at bounding box center [0, 0] width 0 height 0
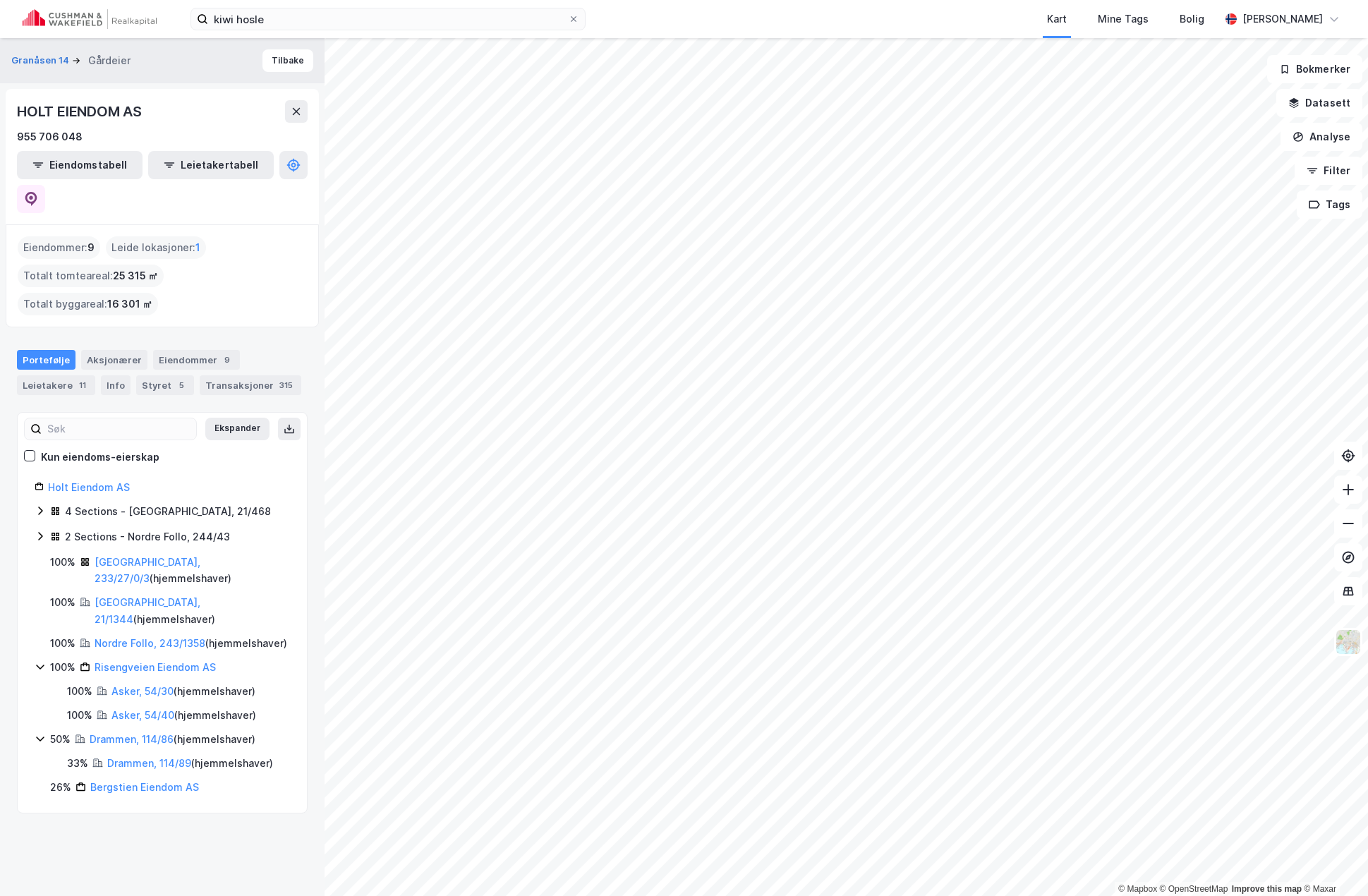
click at [44, 505] on icon at bounding box center [40, 510] width 11 height 11
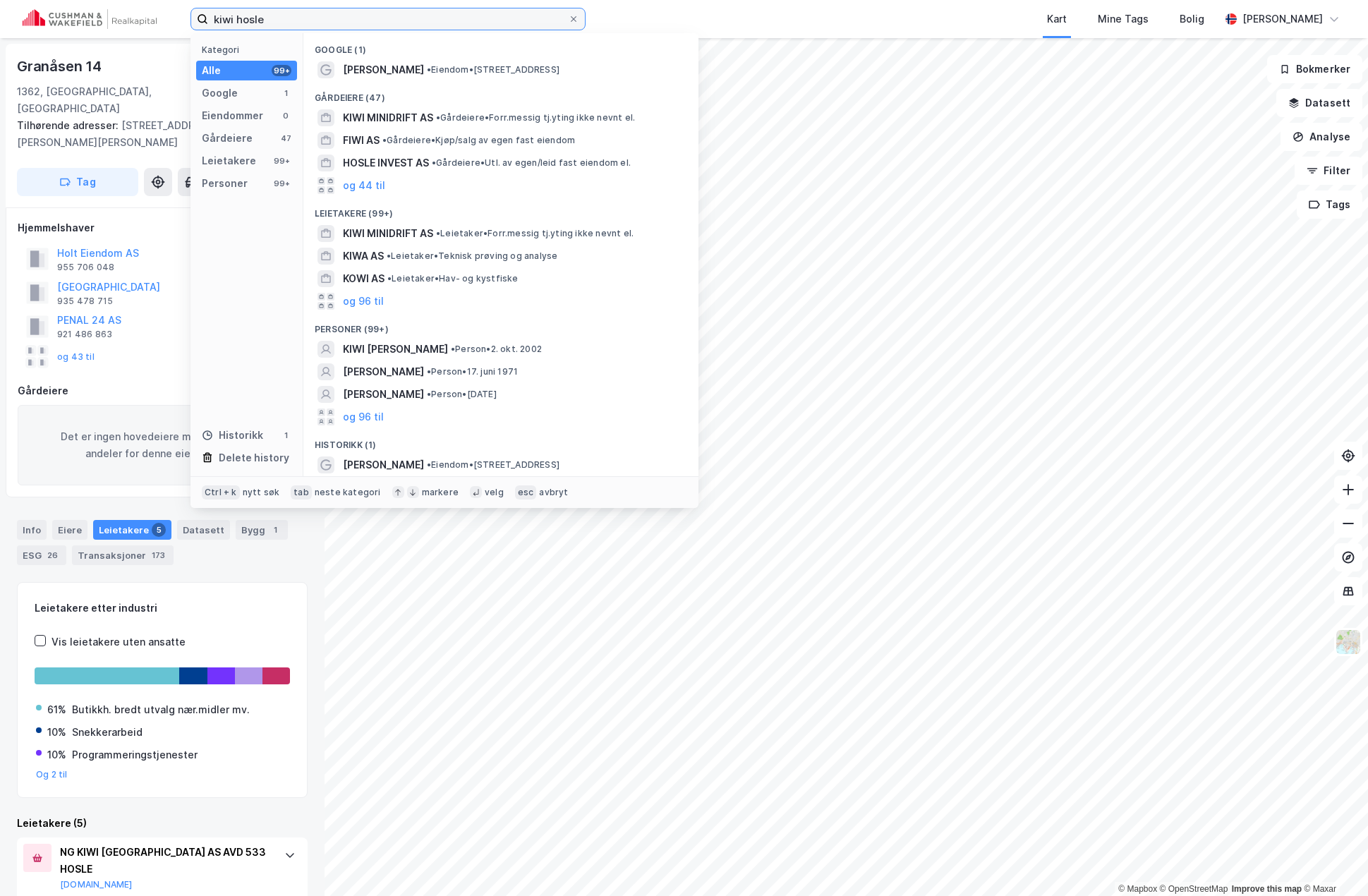
drag, startPoint x: 288, startPoint y: 24, endPoint x: 68, endPoint y: 8, distance: 220.6
click at [75, 11] on div "kiwi hosle Kategori Alle 99+ Google 1 Eiendommer 0 Gårdeiere 47 Leietakere 99+ …" at bounding box center [684, 19] width 1368 height 38
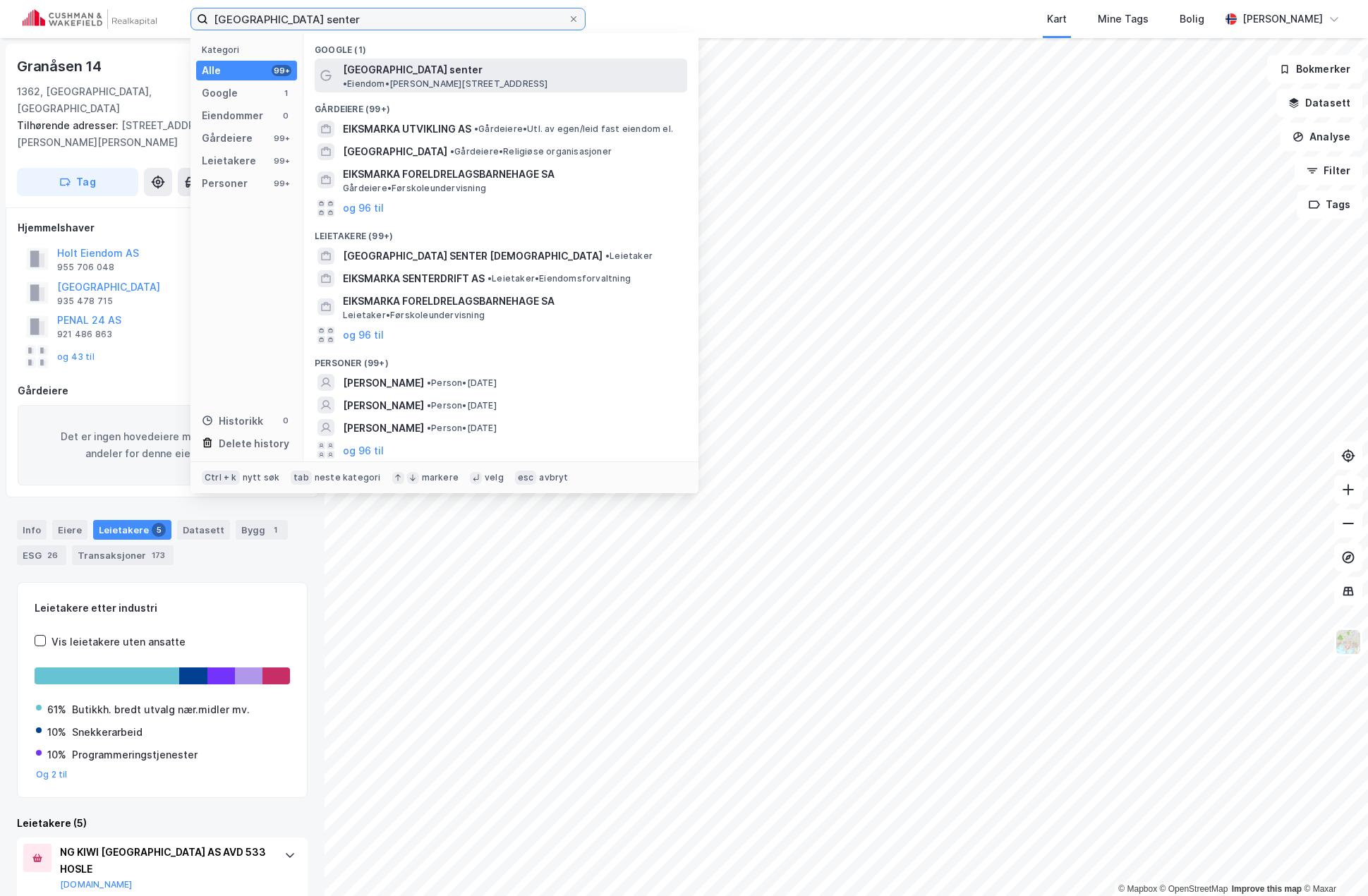
type input "[GEOGRAPHIC_DATA] senter"
click at [416, 76] on span "[GEOGRAPHIC_DATA] senter" at bounding box center [413, 70] width 140 height 17
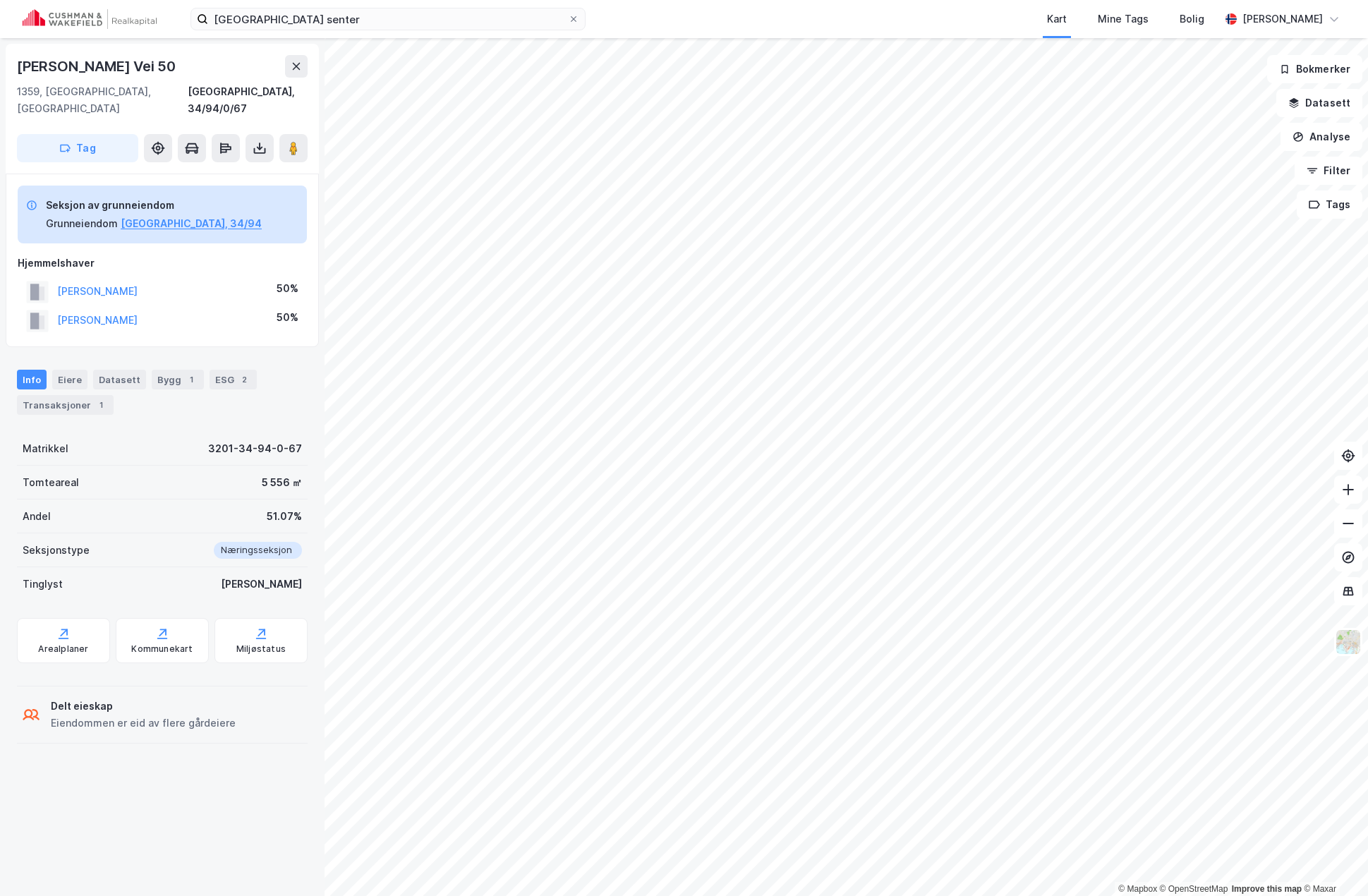
click at [135, 277] on div "[PERSON_NAME] 50%" at bounding box center [163, 291] width 289 height 29
click at [296, 141] on image at bounding box center [293, 148] width 8 height 14
